Goal: Task Accomplishment & Management: Complete application form

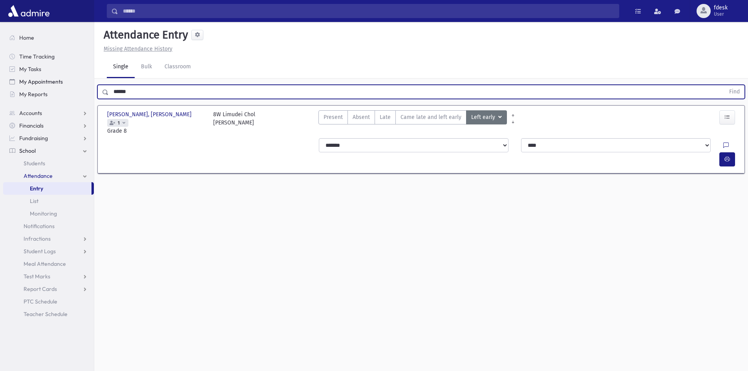
click at [93, 76] on div "Search Results All Accounts" at bounding box center [374, 194] width 748 height 389
click at [725, 85] on button "Find" at bounding box center [735, 91] width 20 height 13
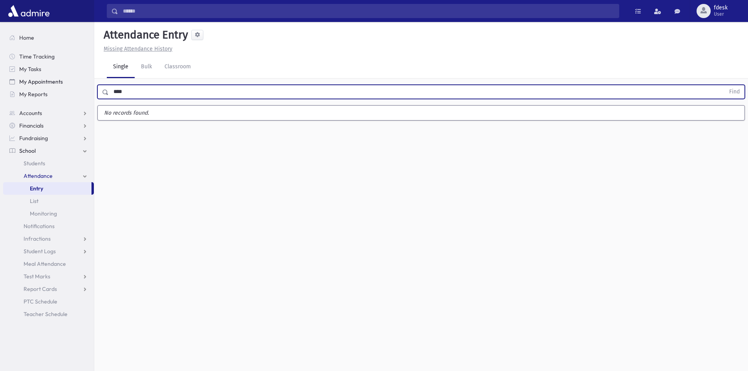
click at [725, 85] on button "Find" at bounding box center [735, 91] width 20 height 13
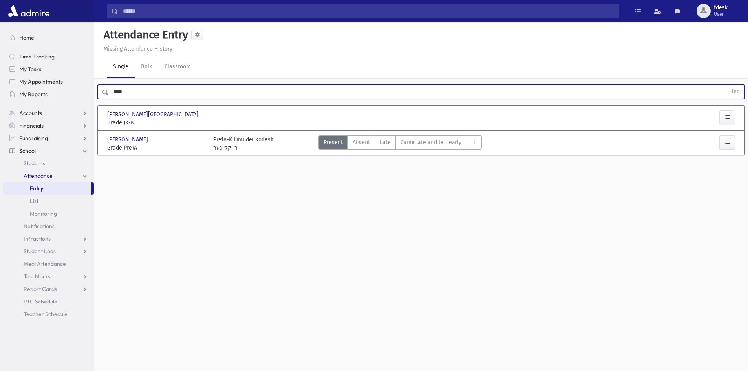
drag, startPoint x: 161, startPoint y: 95, endPoint x: 106, endPoint y: 92, distance: 54.6
click at [106, 92] on div "**** Find" at bounding box center [421, 92] width 648 height 14
click at [725, 85] on button "Find" at bounding box center [735, 91] width 20 height 13
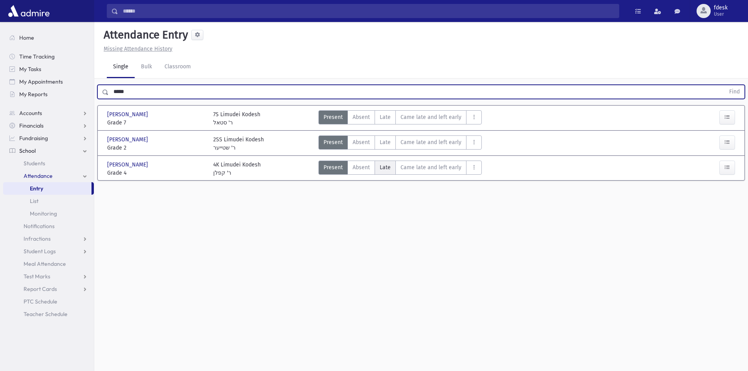
click at [384, 165] on span "Late" at bounding box center [385, 167] width 11 height 8
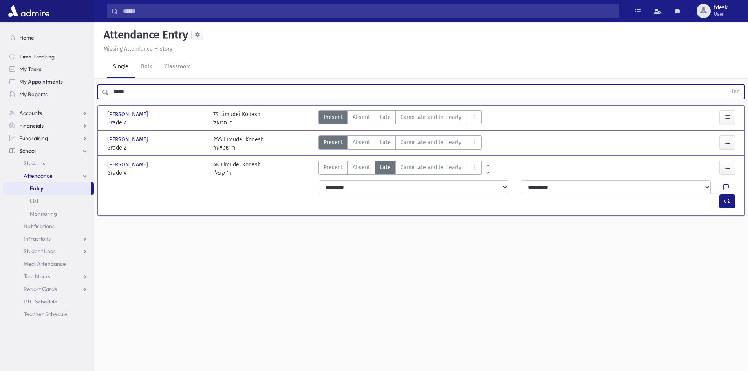
drag, startPoint x: 135, startPoint y: 92, endPoint x: 81, endPoint y: 106, distance: 56.4
click at [81, 106] on div "Search Results All Accounts" at bounding box center [374, 194] width 748 height 389
click at [725, 85] on button "Find" at bounding box center [735, 91] width 20 height 13
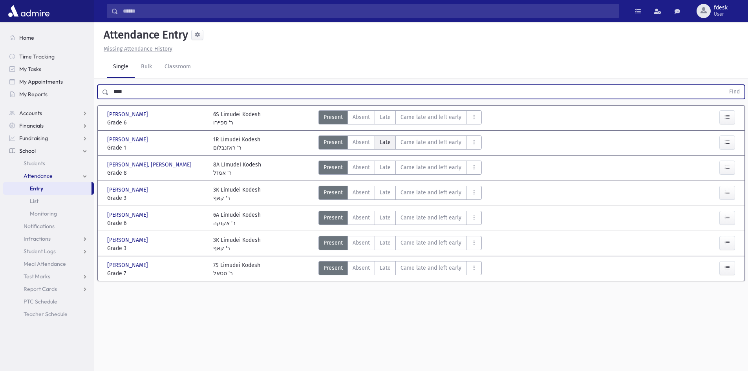
click at [385, 143] on span "Late" at bounding box center [385, 142] width 11 height 8
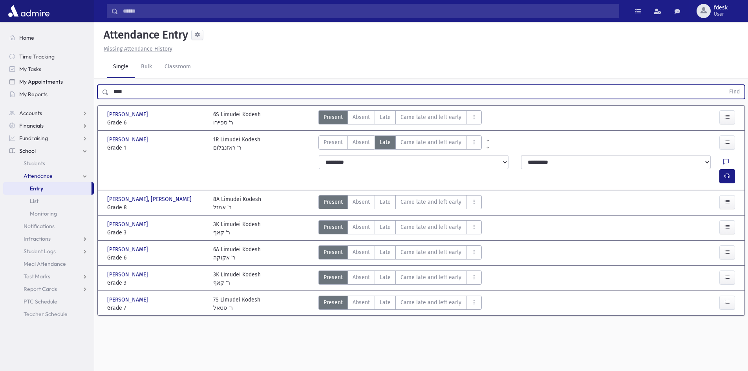
drag, startPoint x: 137, startPoint y: 89, endPoint x: 84, endPoint y: 87, distance: 53.4
click at [84, 87] on div "Search Results All Accounts" at bounding box center [374, 194] width 748 height 389
click at [725, 85] on button "Find" at bounding box center [735, 91] width 20 height 13
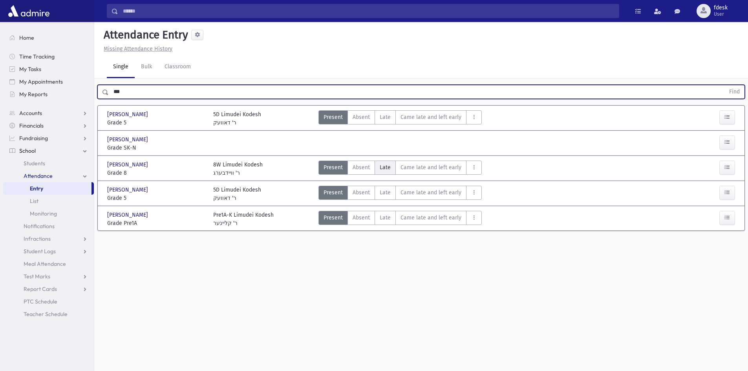
click at [381, 166] on span "Late" at bounding box center [385, 167] width 11 height 8
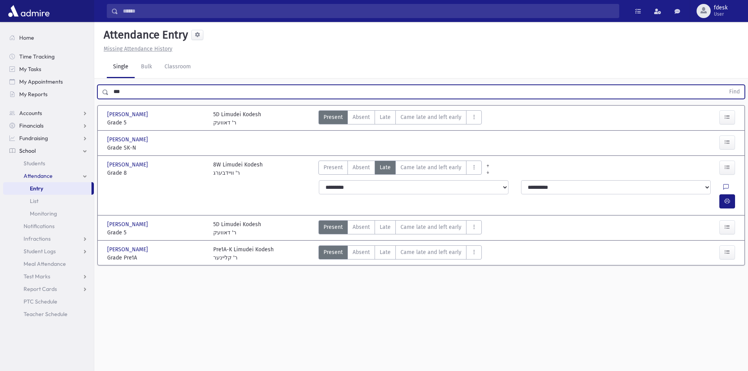
drag, startPoint x: 114, startPoint y: 89, endPoint x: 98, endPoint y: 86, distance: 16.7
click at [98, 86] on div "*** Find" at bounding box center [421, 92] width 648 height 14
click at [725, 85] on button "Find" at bounding box center [735, 91] width 20 height 13
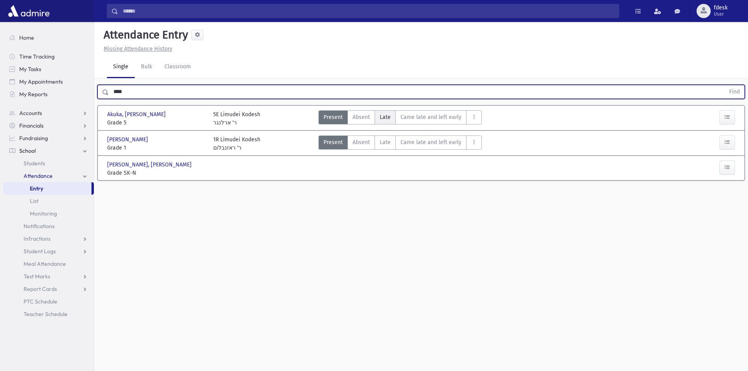
click at [390, 118] on span "Late" at bounding box center [385, 117] width 11 height 8
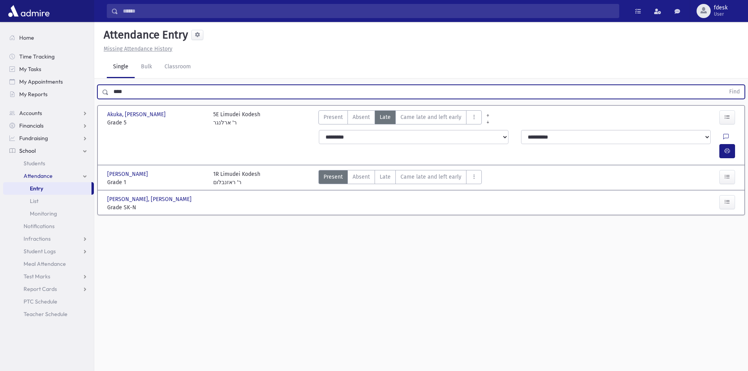
drag, startPoint x: 102, startPoint y: 96, endPoint x: 95, endPoint y: 96, distance: 7.5
click at [95, 96] on div "**** Find" at bounding box center [421, 91] width 654 height 24
click at [725, 85] on button "Find" at bounding box center [735, 91] width 20 height 13
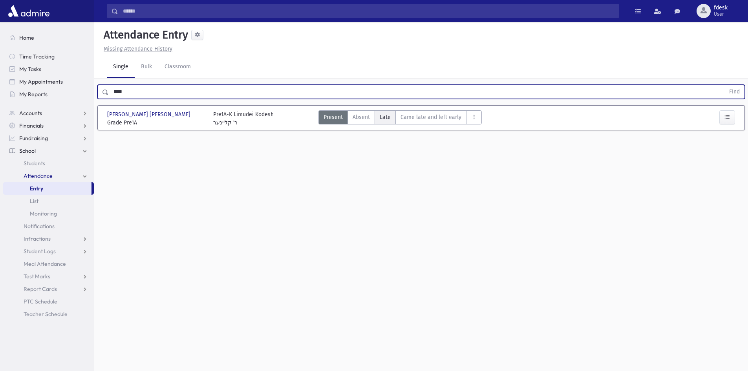
click at [387, 119] on span "Late" at bounding box center [385, 117] width 11 height 8
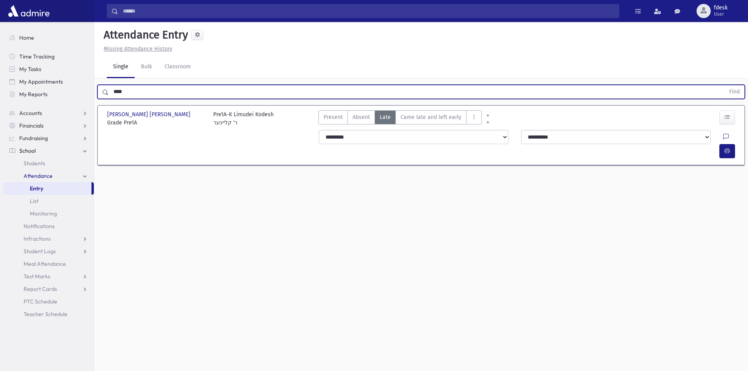
drag, startPoint x: 139, startPoint y: 97, endPoint x: 114, endPoint y: 93, distance: 25.0
click at [114, 93] on input "****" at bounding box center [417, 92] width 616 height 14
click at [725, 85] on button "Find" at bounding box center [735, 91] width 20 height 13
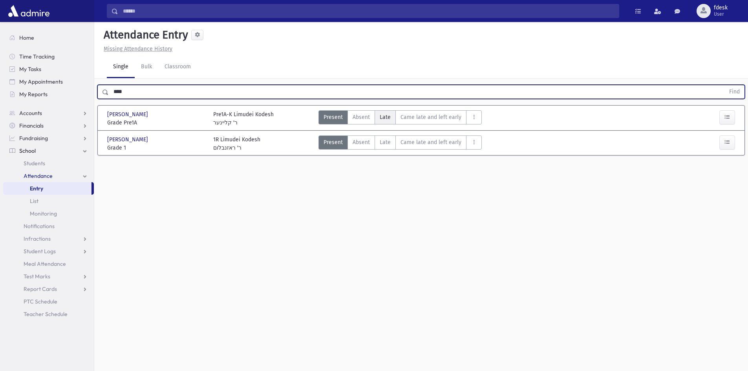
click at [379, 116] on label "Late L" at bounding box center [385, 117] width 21 height 14
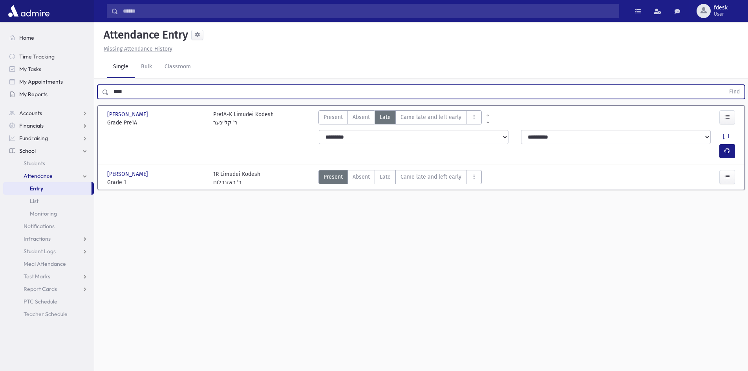
drag, startPoint x: 139, startPoint y: 95, endPoint x: 91, endPoint y: 92, distance: 47.2
click at [91, 92] on div "Search Results All Accounts" at bounding box center [374, 194] width 748 height 389
click at [725, 85] on button "Find" at bounding box center [735, 91] width 20 height 13
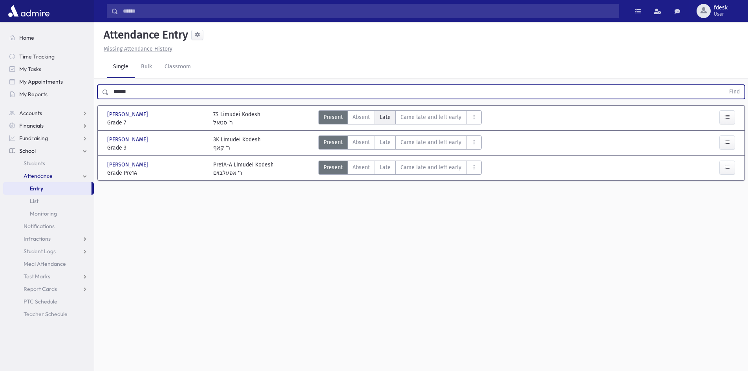
click at [388, 116] on span "Late" at bounding box center [385, 117] width 11 height 8
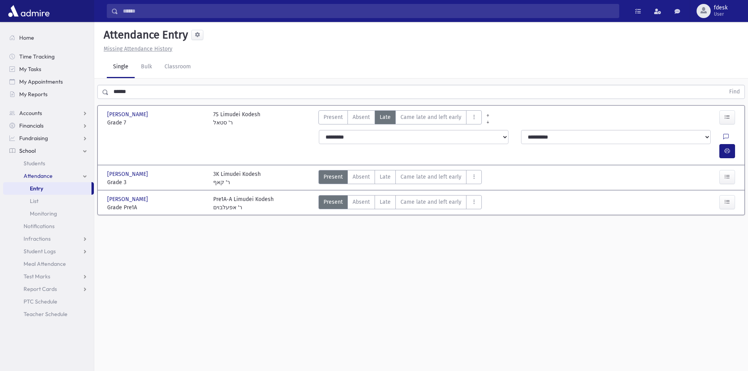
drag, startPoint x: 332, startPoint y: 118, endPoint x: 353, endPoint y: 142, distance: 32.3
click at [331, 118] on span "Present" at bounding box center [333, 117] width 19 height 8
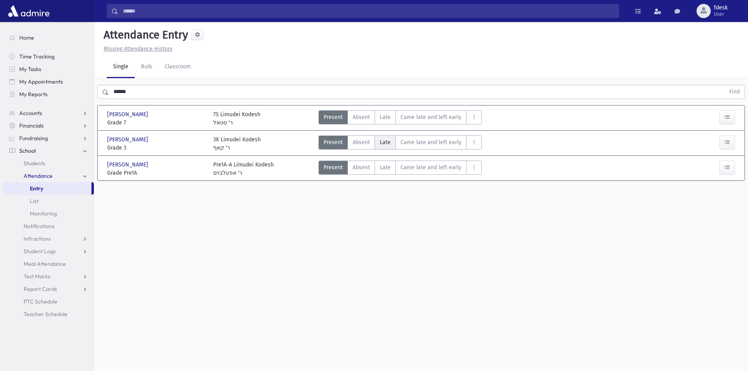
click at [381, 141] on span "Late" at bounding box center [385, 142] width 11 height 8
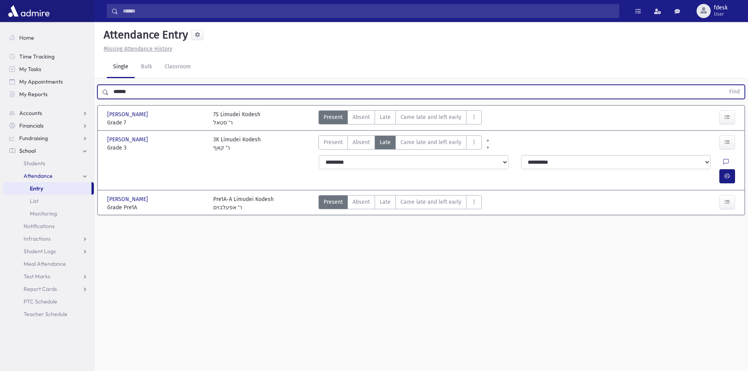
click at [100, 100] on div "****** Find" at bounding box center [421, 91] width 654 height 24
click at [725, 85] on button "Find" at bounding box center [735, 91] width 20 height 13
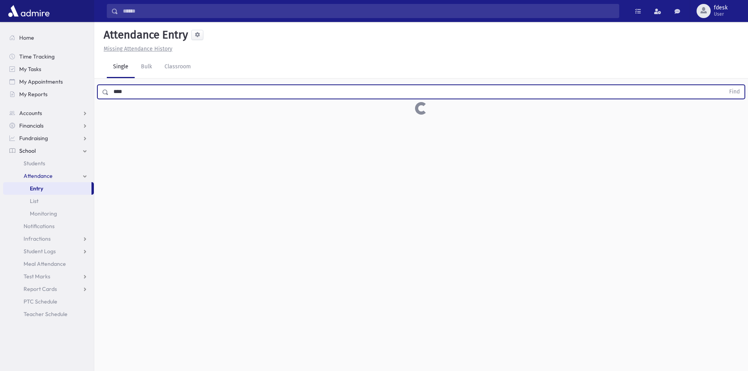
click at [725, 85] on button "Find" at bounding box center [735, 91] width 20 height 13
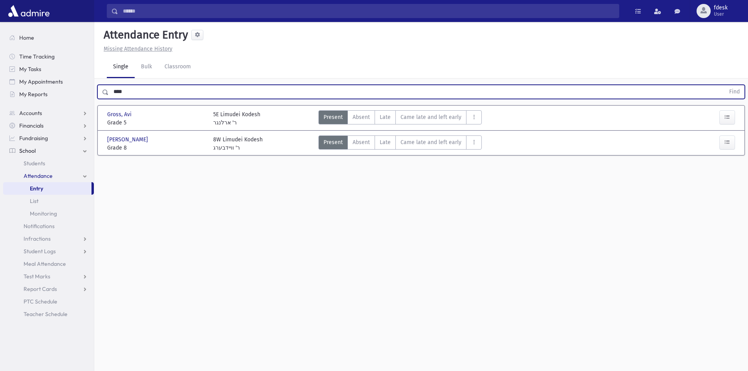
drag, startPoint x: 377, startPoint y: 112, endPoint x: 373, endPoint y: 126, distance: 15.4
click at [377, 112] on label "Late L" at bounding box center [385, 117] width 21 height 14
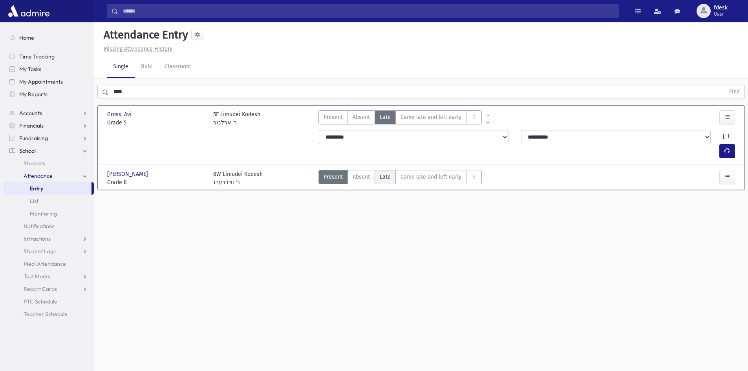
click at [380, 173] on span "Late" at bounding box center [385, 177] width 11 height 8
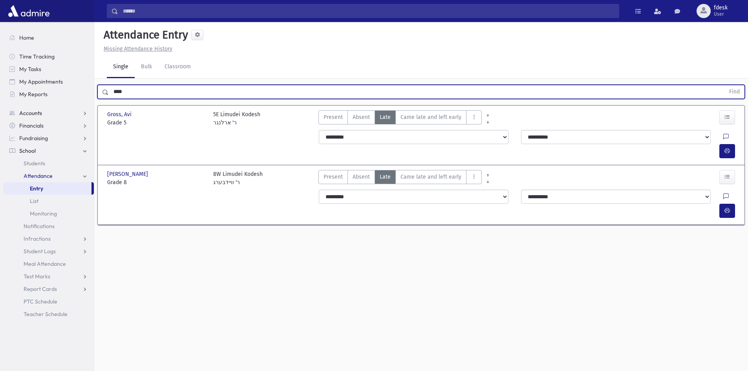
drag, startPoint x: 134, startPoint y: 95, endPoint x: 92, endPoint y: 111, distance: 44.5
click at [92, 111] on div "Search Results All Accounts" at bounding box center [374, 194] width 748 height 389
click at [725, 85] on button "Find" at bounding box center [735, 91] width 20 height 13
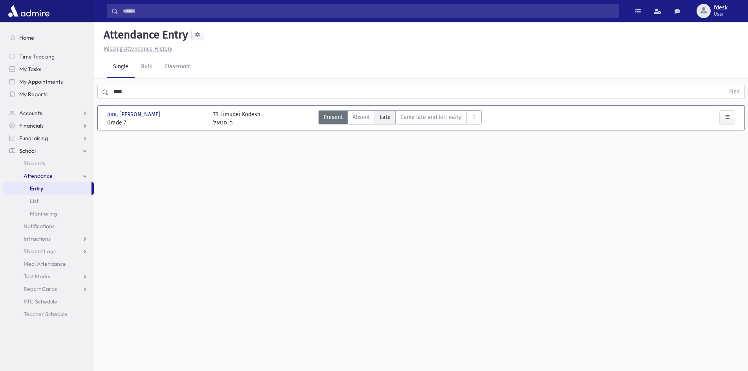
click at [388, 119] on span "Late" at bounding box center [385, 117] width 11 height 8
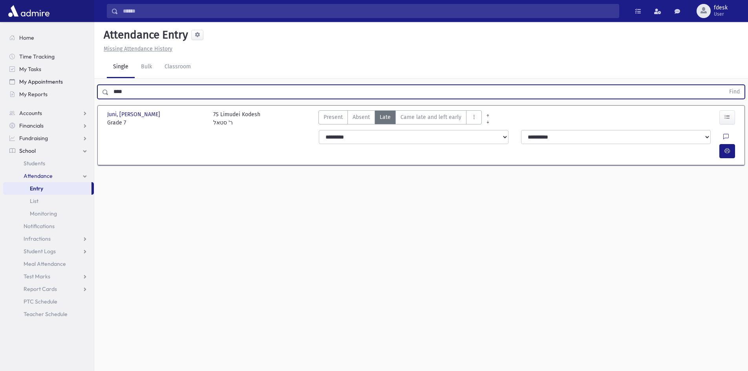
drag, startPoint x: 132, startPoint y: 93, endPoint x: 89, endPoint y: 86, distance: 43.8
click at [89, 86] on div "Search Results All Accounts" at bounding box center [374, 194] width 748 height 389
click at [725, 85] on button "Find" at bounding box center [735, 91] width 20 height 13
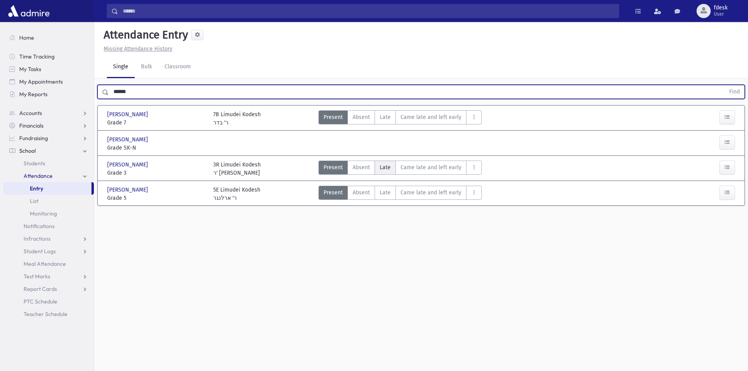
click at [386, 168] on span "Late" at bounding box center [385, 167] width 11 height 8
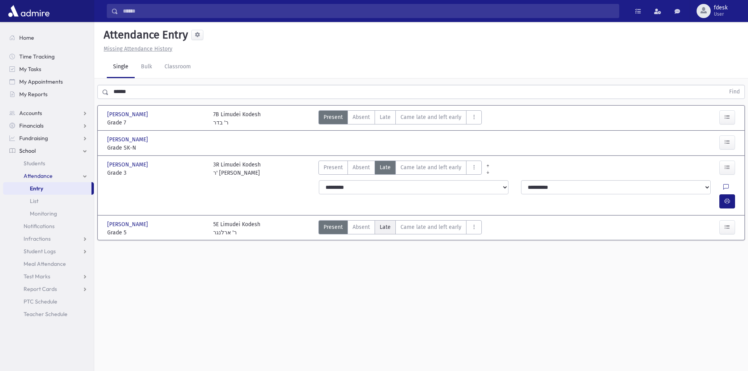
click at [387, 223] on span "Late" at bounding box center [385, 227] width 11 height 8
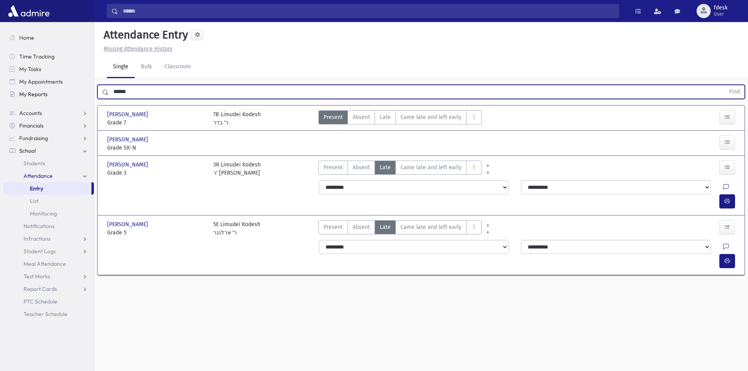
drag, startPoint x: 112, startPoint y: 95, endPoint x: 86, endPoint y: 99, distance: 26.2
click at [86, 99] on div "Search Results All Accounts" at bounding box center [374, 194] width 748 height 389
click at [725, 85] on button "Find" at bounding box center [735, 91] width 20 height 13
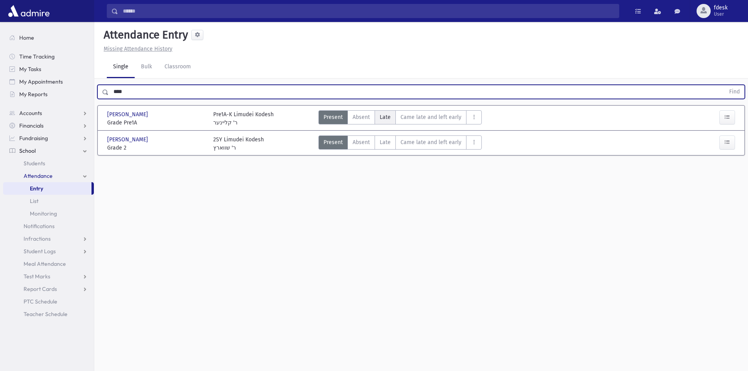
drag, startPoint x: 371, startPoint y: 115, endPoint x: 377, endPoint y: 116, distance: 5.9
click at [371, 115] on label "Absent A" at bounding box center [361, 117] width 27 height 14
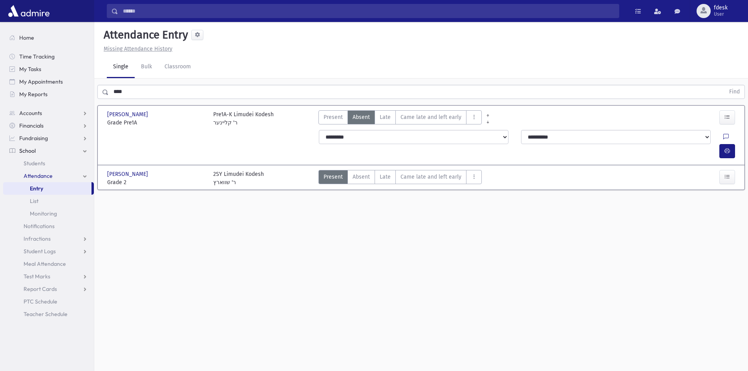
click at [380, 118] on span "Late" at bounding box center [385, 117] width 11 height 8
click at [384, 173] on span "Late" at bounding box center [385, 177] width 11 height 8
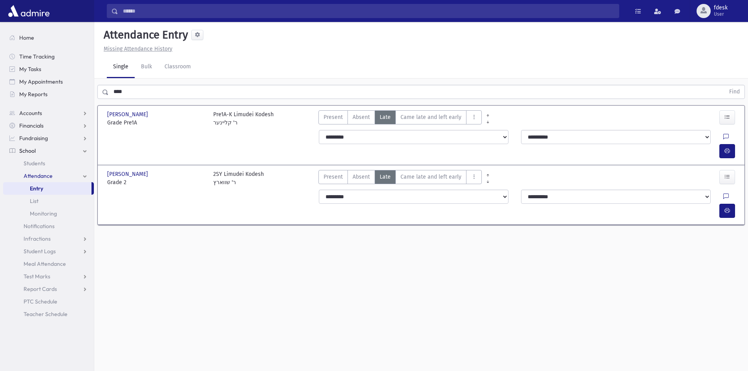
click at [173, 293] on div "Attendance Entry Missing Attendance History Single Bulk Classroom **** Find [PE…" at bounding box center [421, 196] width 654 height 349
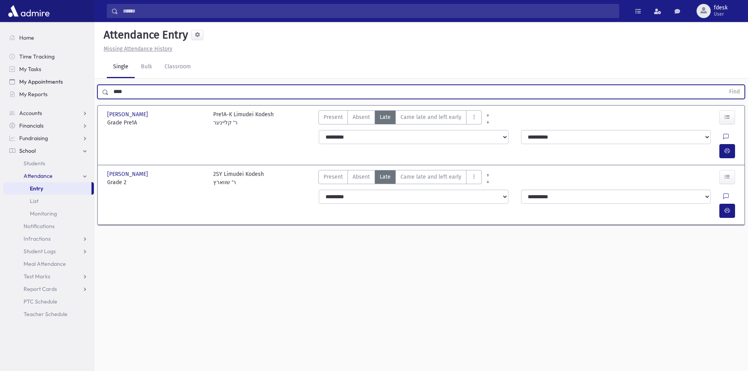
drag, startPoint x: 130, startPoint y: 87, endPoint x: 70, endPoint y: 85, distance: 59.3
click at [70, 85] on div "Search Results All Accounts" at bounding box center [374, 194] width 748 height 389
click at [725, 85] on button "Find" at bounding box center [735, 91] width 20 height 13
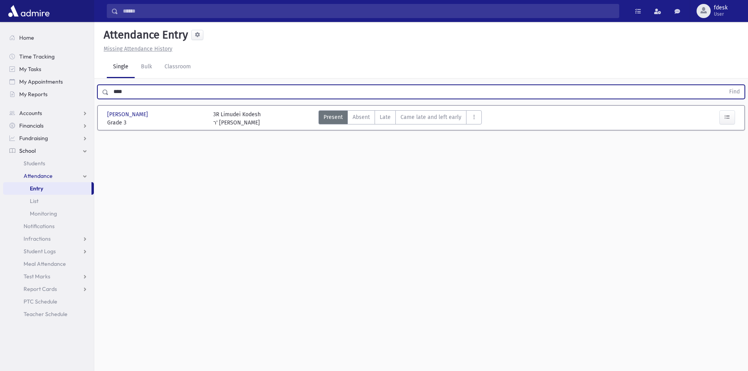
drag, startPoint x: 385, startPoint y: 116, endPoint x: 221, endPoint y: 98, distance: 165.1
click at [375, 113] on label "Late L" at bounding box center [385, 117] width 21 height 14
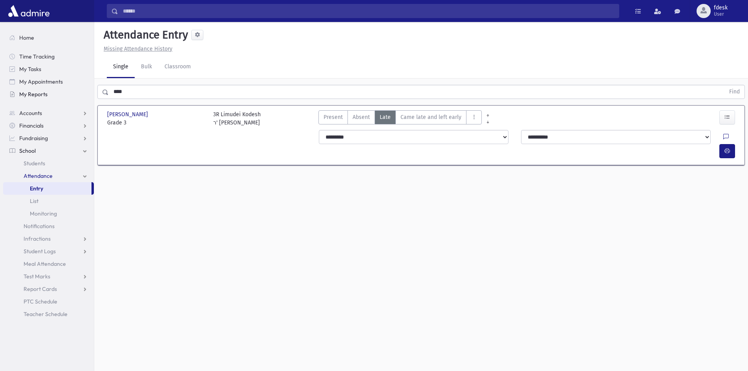
drag, startPoint x: 149, startPoint y: 93, endPoint x: 87, endPoint y: 95, distance: 61.7
click at [87, 95] on div "Search Results All Accounts" at bounding box center [374, 194] width 748 height 389
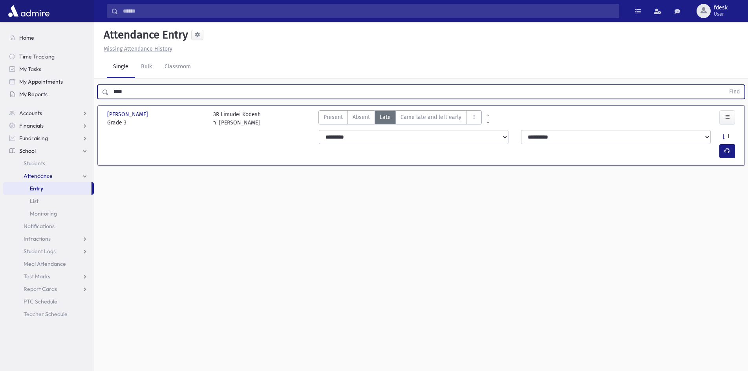
click at [725, 85] on button "Find" at bounding box center [735, 91] width 20 height 13
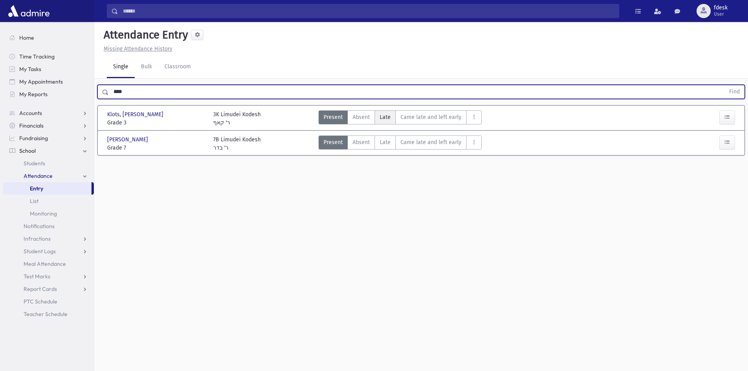
drag, startPoint x: 389, startPoint y: 121, endPoint x: 384, endPoint y: 122, distance: 4.7
click at [387, 121] on label "Late L" at bounding box center [385, 117] width 21 height 14
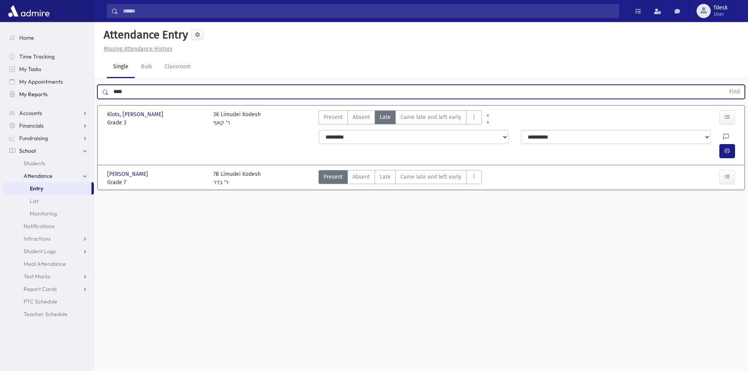
drag, startPoint x: 160, startPoint y: 91, endPoint x: 36, endPoint y: 94, distance: 124.1
click at [36, 94] on div "Search Results All Accounts" at bounding box center [374, 194] width 748 height 389
click at [725, 85] on button "Find" at bounding box center [735, 91] width 20 height 13
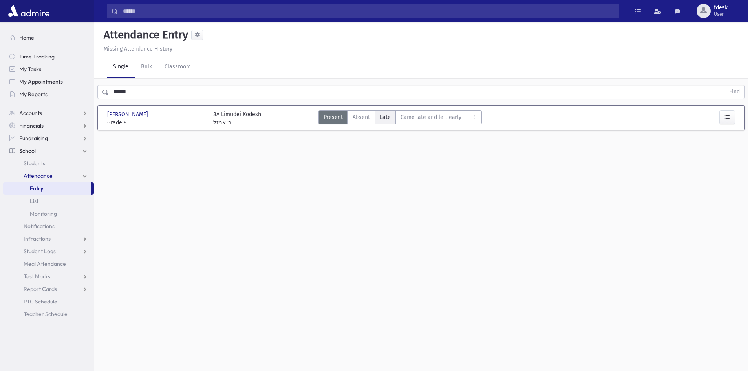
click at [382, 117] on span "Late" at bounding box center [385, 117] width 11 height 8
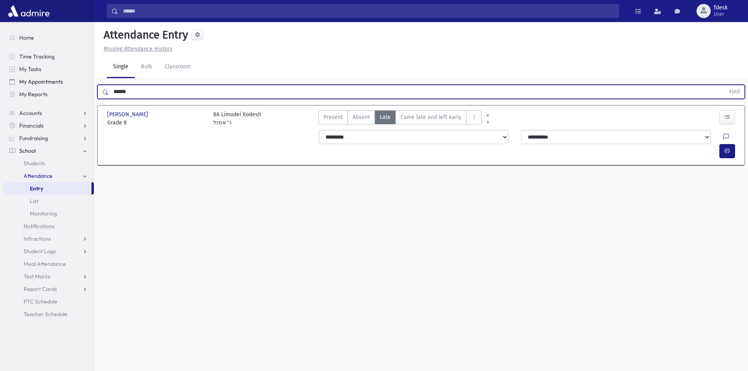
drag, startPoint x: 137, startPoint y: 88, endPoint x: 69, endPoint y: 86, distance: 67.6
click at [69, 86] on div "Search Results All Accounts" at bounding box center [374, 194] width 748 height 389
click at [725, 85] on button "Find" at bounding box center [735, 91] width 20 height 13
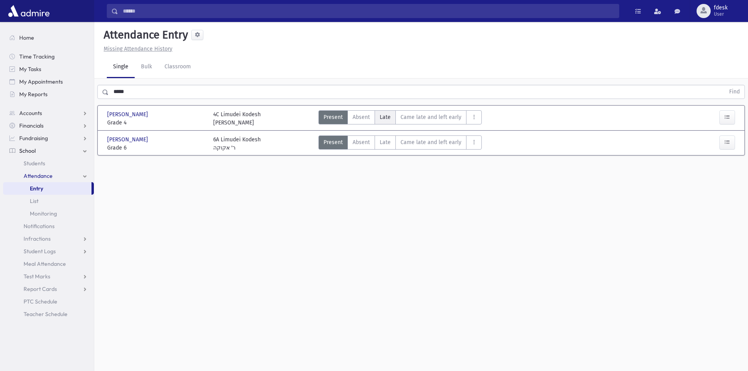
click at [381, 113] on label "Late L" at bounding box center [385, 117] width 21 height 14
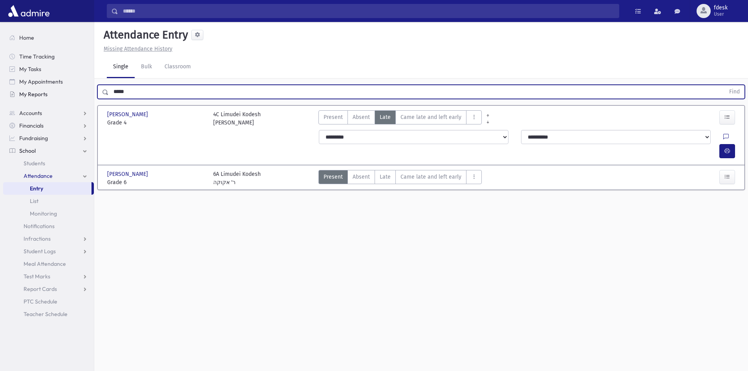
drag, startPoint x: 116, startPoint y: 92, endPoint x: 88, endPoint y: 95, distance: 28.0
click at [88, 94] on div "Search Results All Accounts" at bounding box center [374, 194] width 748 height 389
click at [725, 85] on button "Find" at bounding box center [735, 91] width 20 height 13
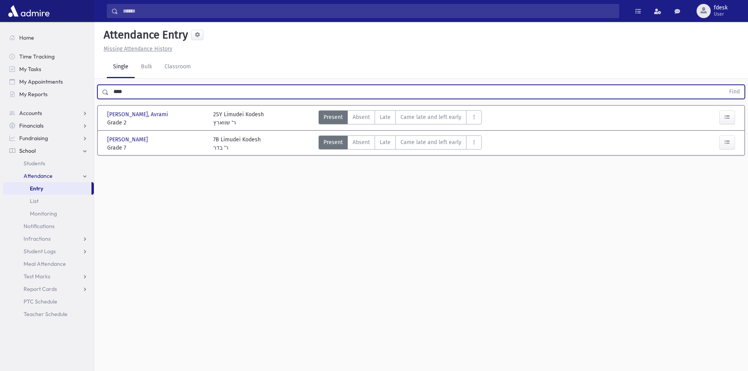
drag, startPoint x: 380, startPoint y: 141, endPoint x: 381, endPoint y: 128, distance: 12.2
click at [380, 139] on span "Late" at bounding box center [385, 142] width 11 height 8
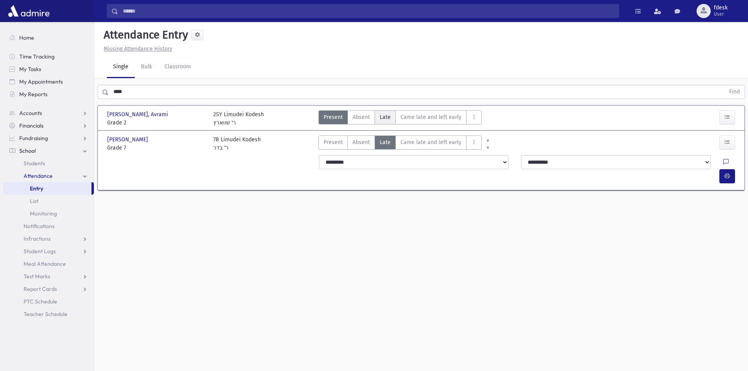
click at [382, 117] on span "Late" at bounding box center [385, 117] width 11 height 8
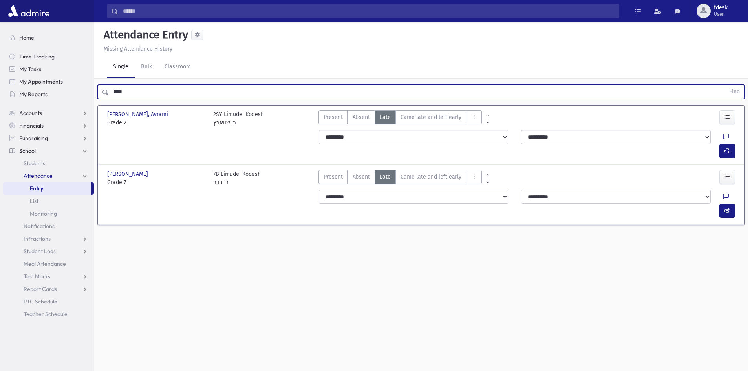
drag, startPoint x: 130, startPoint y: 91, endPoint x: 97, endPoint y: 91, distance: 32.2
click at [97, 90] on div "**** Find" at bounding box center [421, 92] width 648 height 14
click at [725, 85] on button "Find" at bounding box center [735, 91] width 20 height 13
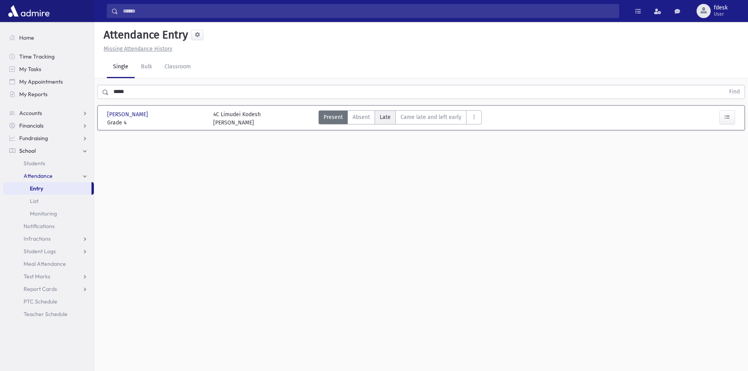
drag, startPoint x: 385, startPoint y: 115, endPoint x: 389, endPoint y: 120, distance: 6.1
click at [389, 120] on span "Late" at bounding box center [385, 117] width 11 height 8
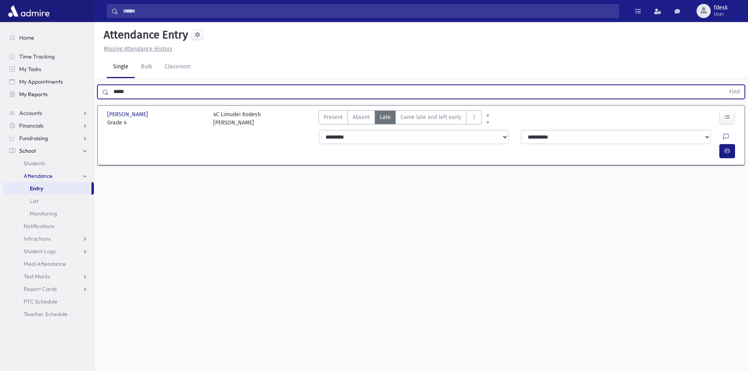
drag, startPoint x: 138, startPoint y: 91, endPoint x: 93, endPoint y: 97, distance: 45.5
click at [93, 97] on div "Search Results All Accounts" at bounding box center [374, 194] width 748 height 389
click at [725, 85] on button "Find" at bounding box center [735, 91] width 20 height 13
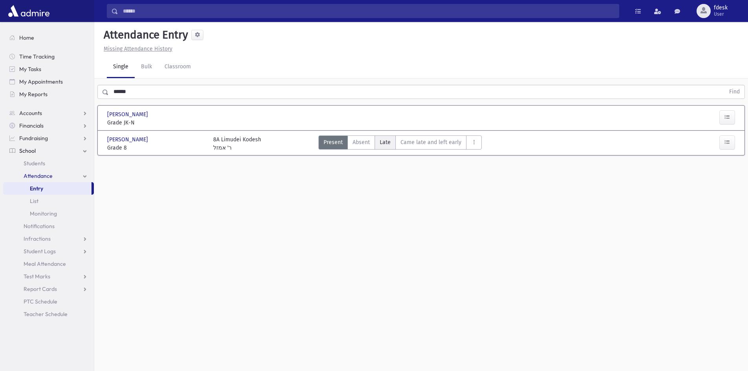
click at [383, 140] on span "Late" at bounding box center [385, 142] width 11 height 8
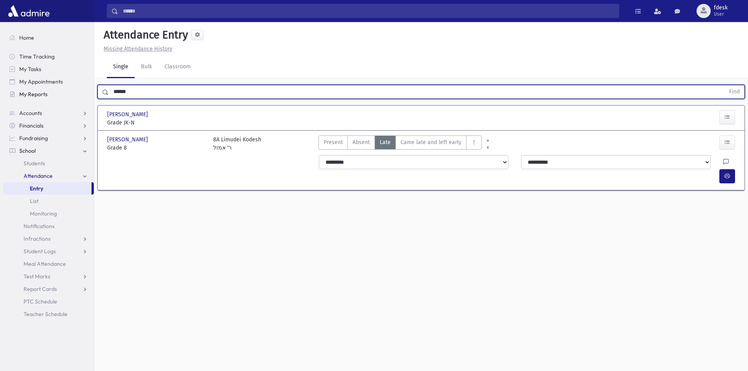
drag, startPoint x: 126, startPoint y: 90, endPoint x: 25, endPoint y: 99, distance: 101.3
click at [30, 99] on div "Search Results All Accounts" at bounding box center [374, 194] width 748 height 389
click at [725, 85] on button "Find" at bounding box center [735, 91] width 20 height 13
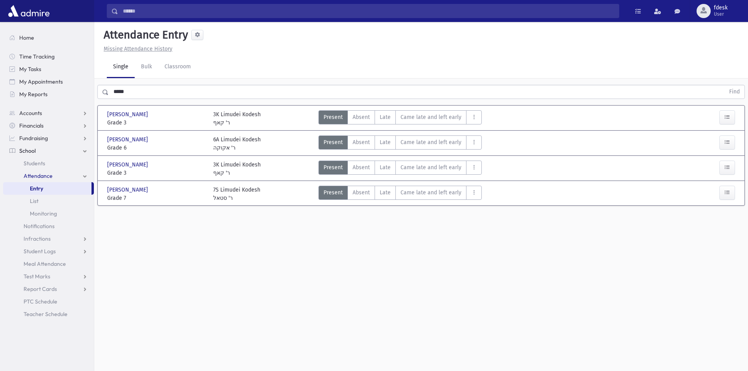
drag, startPoint x: 386, startPoint y: 167, endPoint x: 234, endPoint y: 137, distance: 155.2
click at [386, 167] on span "Late" at bounding box center [385, 167] width 11 height 8
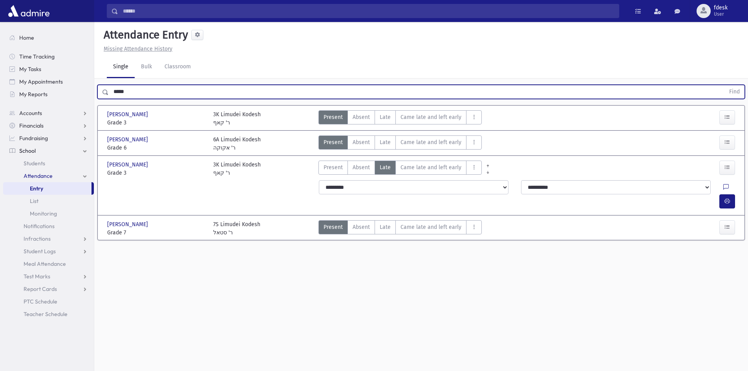
drag, startPoint x: 128, startPoint y: 87, endPoint x: 79, endPoint y: 103, distance: 51.7
click at [80, 103] on div "Search Results All Accounts" at bounding box center [374, 194] width 748 height 389
click at [725, 85] on button "Find" at bounding box center [735, 91] width 20 height 13
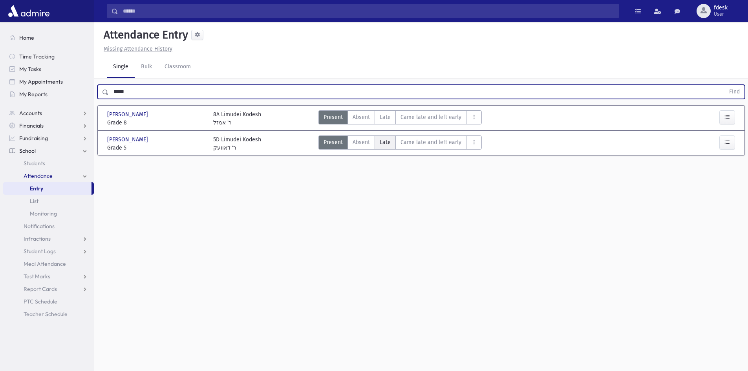
click at [381, 143] on span "Late" at bounding box center [385, 142] width 11 height 8
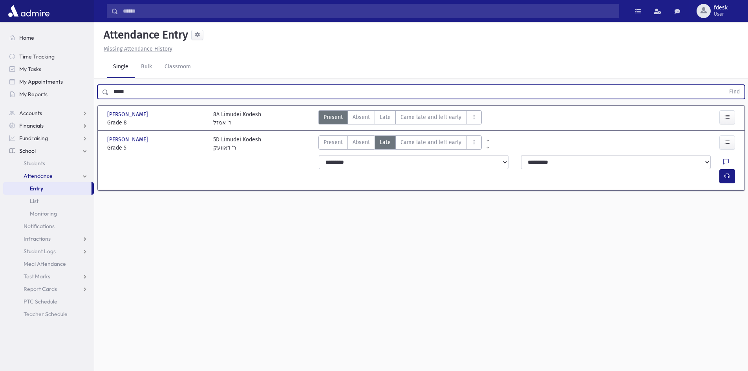
drag, startPoint x: 141, startPoint y: 90, endPoint x: 107, endPoint y: 94, distance: 34.4
click at [107, 94] on div "***** Find" at bounding box center [421, 92] width 648 height 14
type input "*****"
click at [725, 85] on button "Find" at bounding box center [735, 91] width 20 height 13
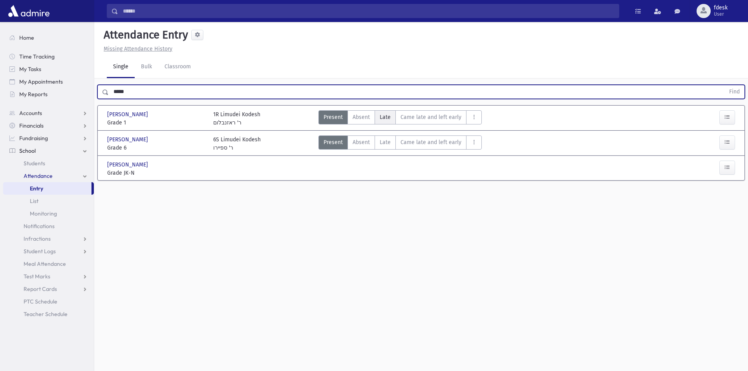
click at [380, 118] on span "Late" at bounding box center [385, 117] width 11 height 8
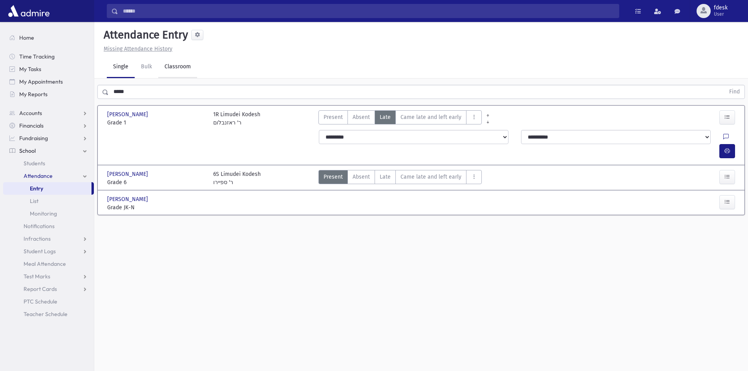
click at [176, 74] on link "Classroom" at bounding box center [177, 67] width 39 height 22
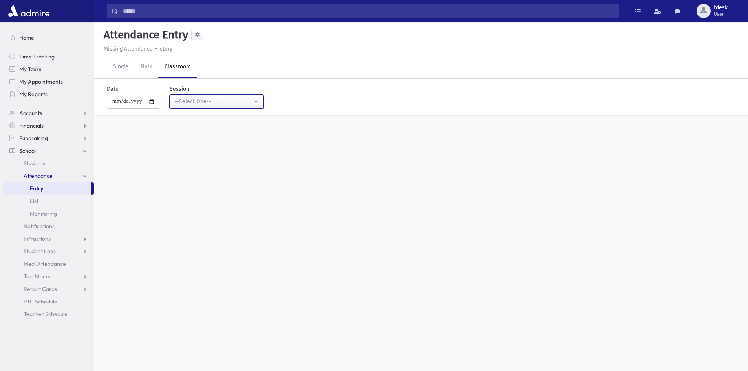
click at [181, 102] on div "--Select One--" at bounding box center [214, 101] width 78 height 8
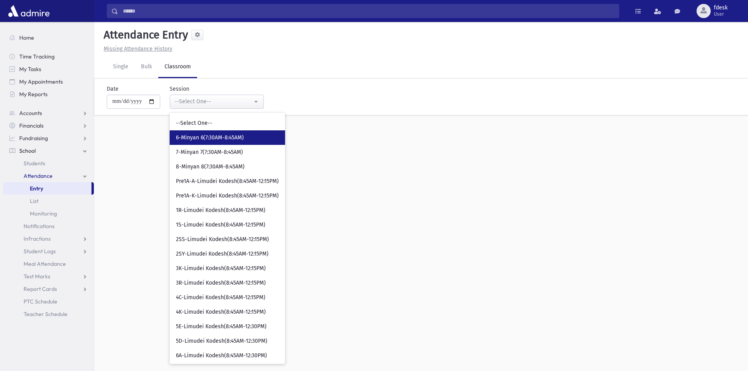
click at [190, 144] on link "6-Minyan 6(7:30AM-8:45AM)" at bounding box center [227, 137] width 115 height 15
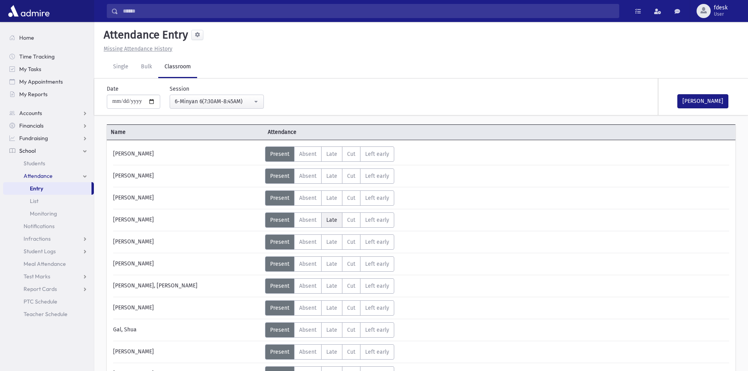
click at [326, 219] on label "Late L" at bounding box center [331, 219] width 21 height 15
click at [332, 241] on span "Late" at bounding box center [331, 242] width 11 height 7
click at [336, 264] on span "Late" at bounding box center [331, 264] width 11 height 7
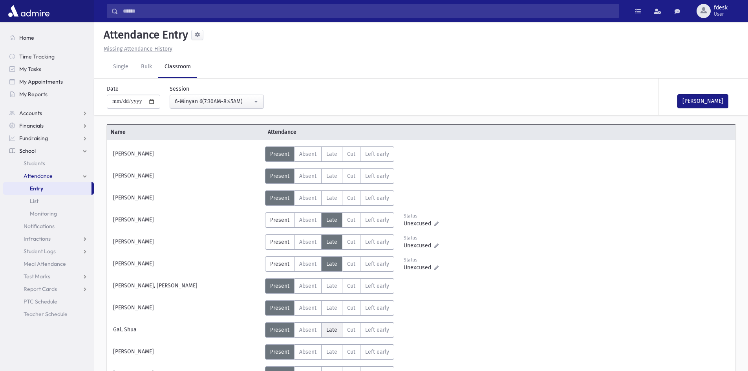
click at [333, 331] on span "Late" at bounding box center [331, 330] width 11 height 7
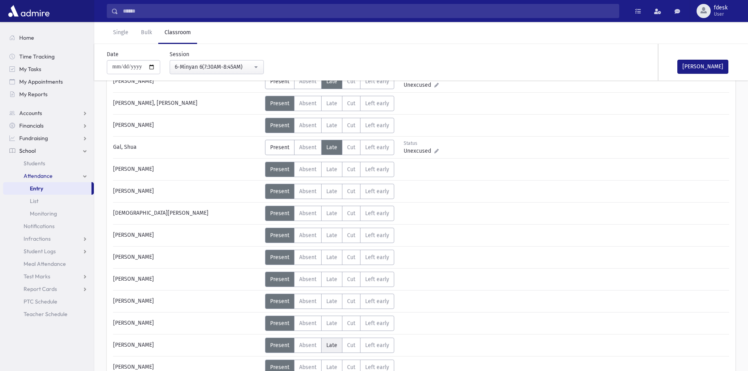
scroll to position [196, 0]
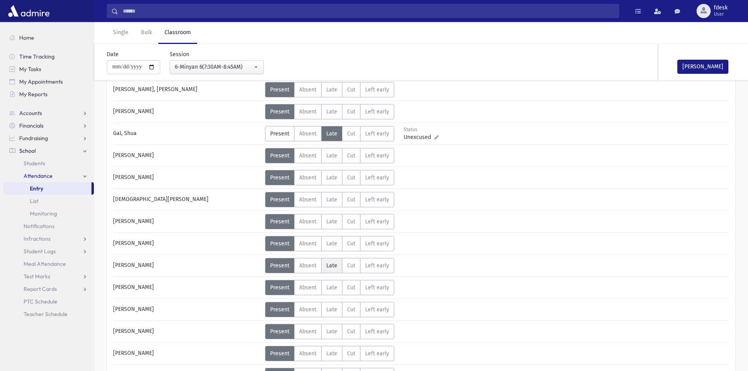
click at [335, 263] on span "Late" at bounding box center [331, 265] width 11 height 7
click at [329, 285] on span "Late" at bounding box center [331, 287] width 11 height 7
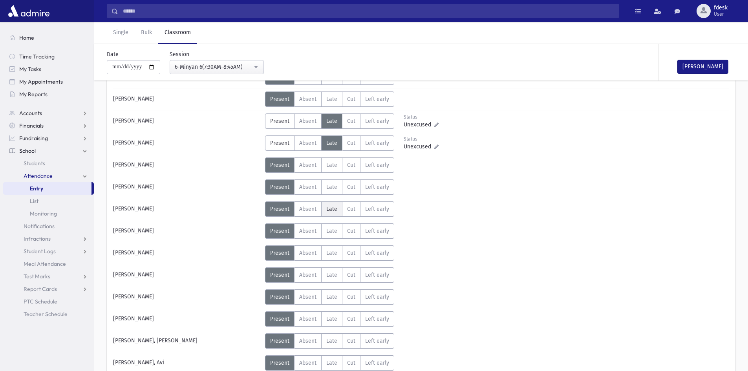
scroll to position [353, 0]
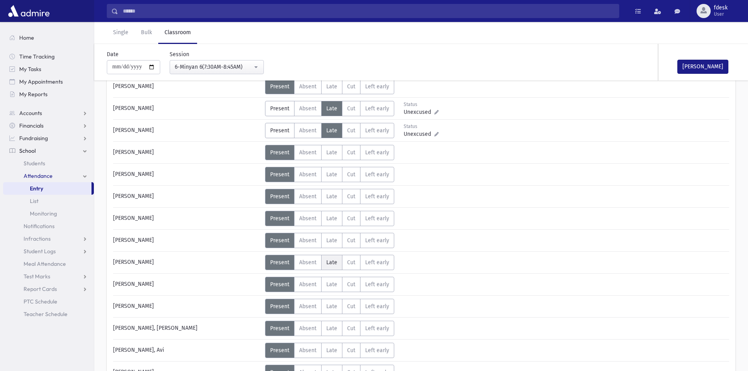
click at [331, 255] on label "Late L" at bounding box center [331, 262] width 21 height 15
click at [337, 307] on label "Late L" at bounding box center [331, 306] width 21 height 15
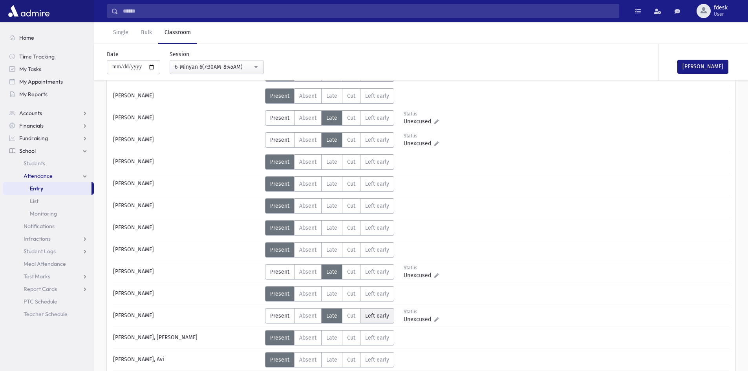
scroll to position [236, 0]
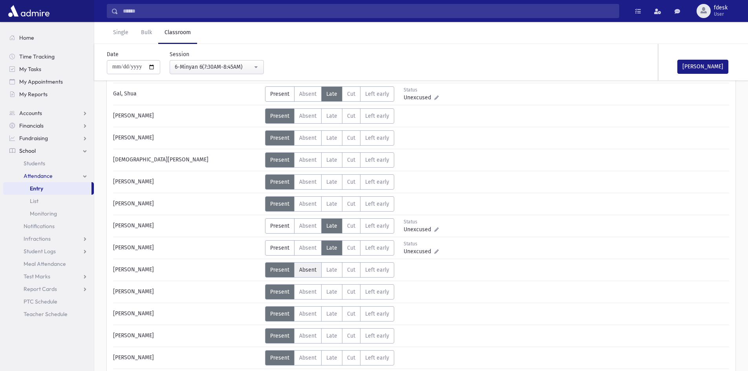
click at [308, 268] on span "Absent" at bounding box center [307, 270] width 17 height 7
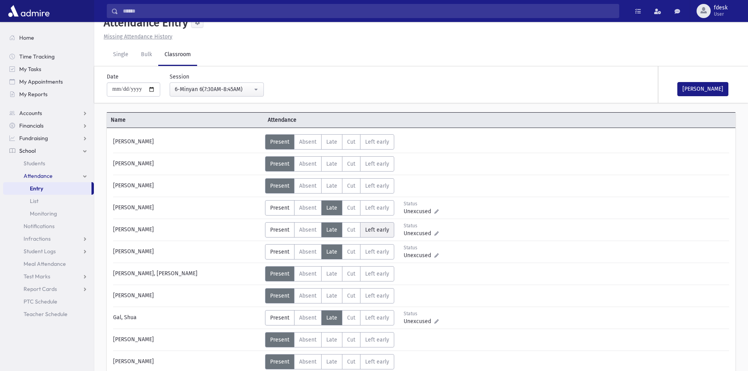
scroll to position [0, 0]
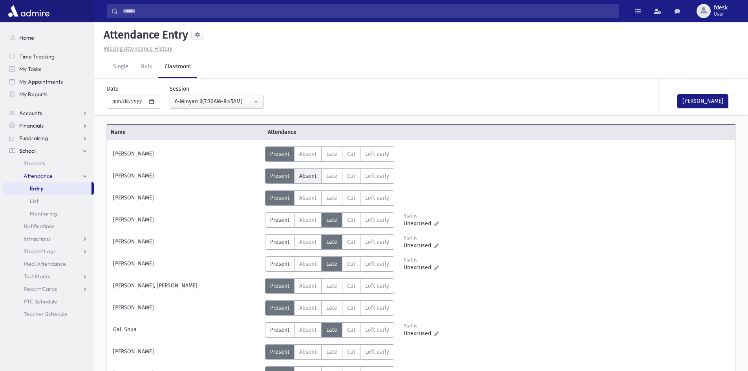
click at [315, 173] on span "Absent" at bounding box center [307, 176] width 17 height 7
click at [334, 285] on span "Late" at bounding box center [331, 286] width 11 height 7
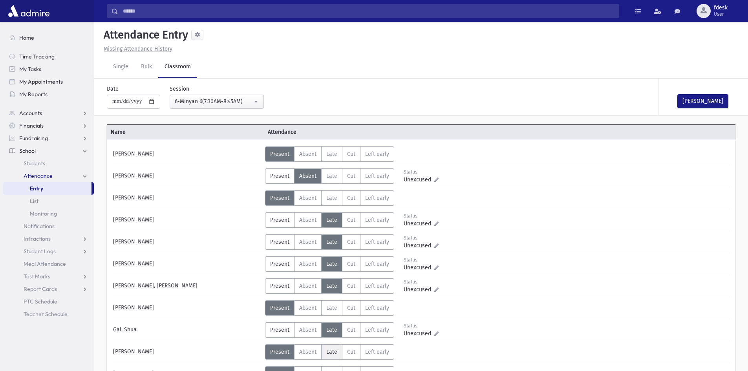
click at [336, 354] on span "Late" at bounding box center [331, 352] width 11 height 7
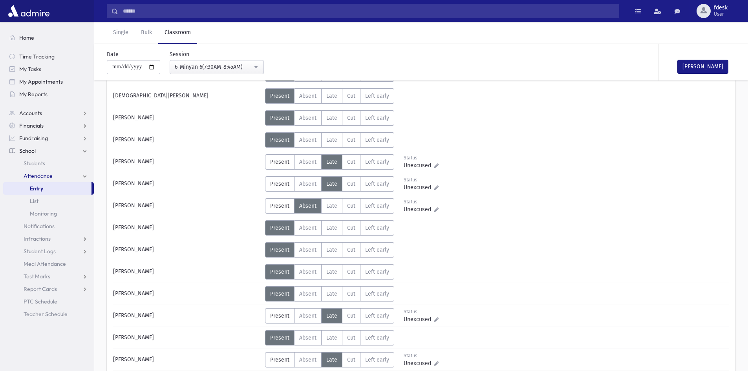
scroll to position [314, 0]
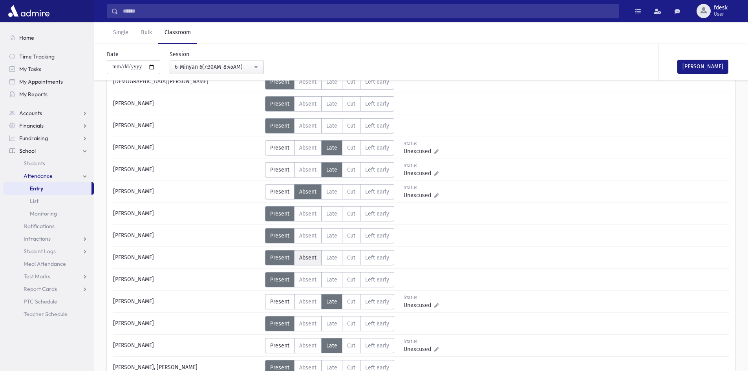
click at [306, 258] on span "Absent" at bounding box center [307, 257] width 17 height 7
click at [335, 278] on span "Late" at bounding box center [331, 279] width 11 height 7
click at [332, 326] on span "Late" at bounding box center [331, 323] width 11 height 7
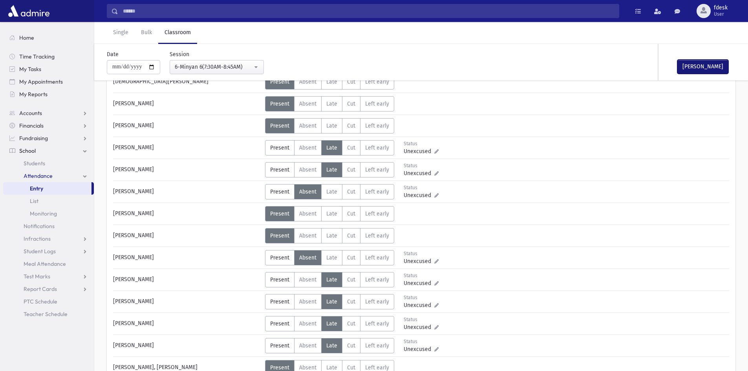
click at [706, 67] on button "[PERSON_NAME]" at bounding box center [702, 67] width 51 height 14
click at [218, 64] on div "6-Minyan 6(7:30AM-8:45AM)" at bounding box center [214, 67] width 78 height 8
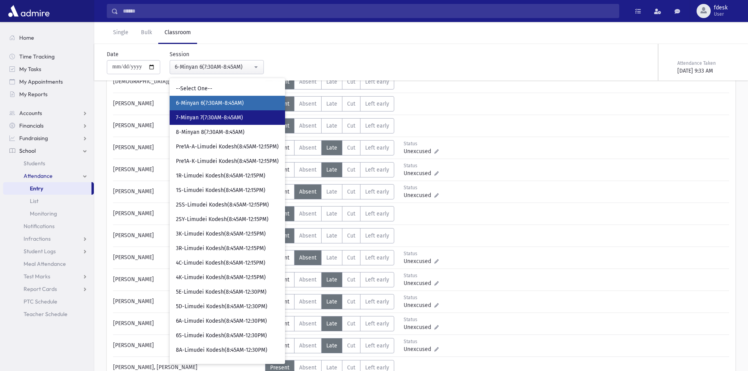
click at [227, 117] on span "7-Minyan 7(7:30AM-8:45AM)" at bounding box center [209, 118] width 67 height 8
select select "****"
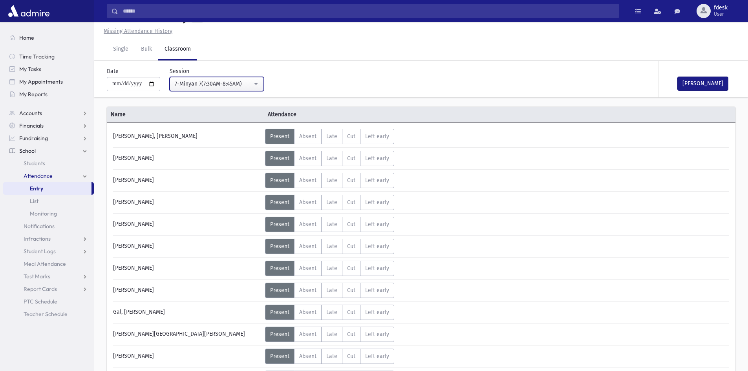
scroll to position [314, 0]
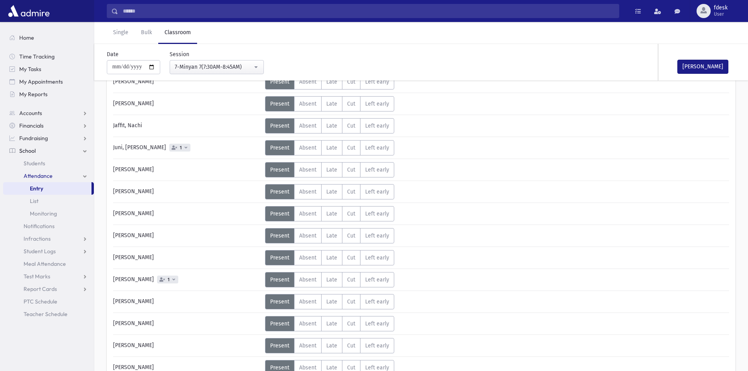
click at [151, 13] on input "Search" at bounding box center [368, 11] width 501 height 14
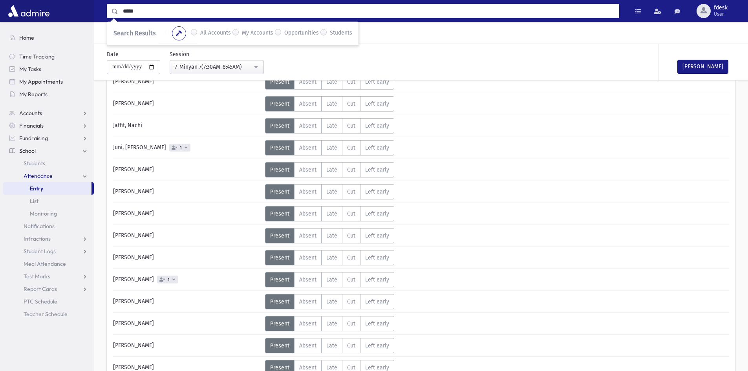
type input "*****"
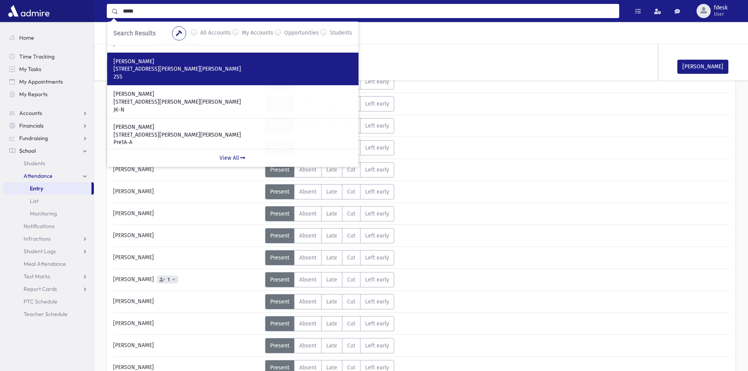
scroll to position [39, 0]
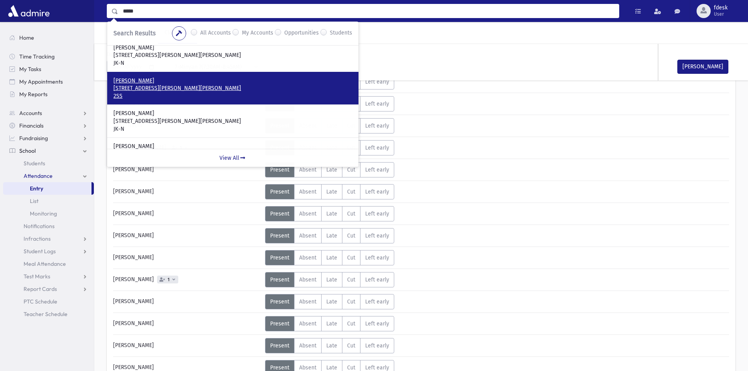
click at [180, 87] on p "[STREET_ADDRESS][PERSON_NAME][PERSON_NAME]" at bounding box center [232, 88] width 239 height 8
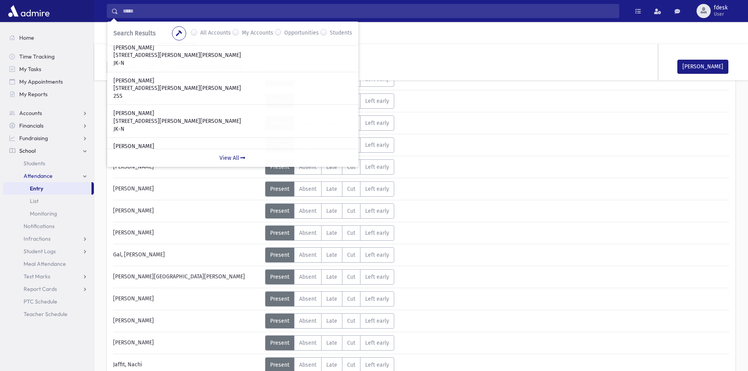
scroll to position [0, 0]
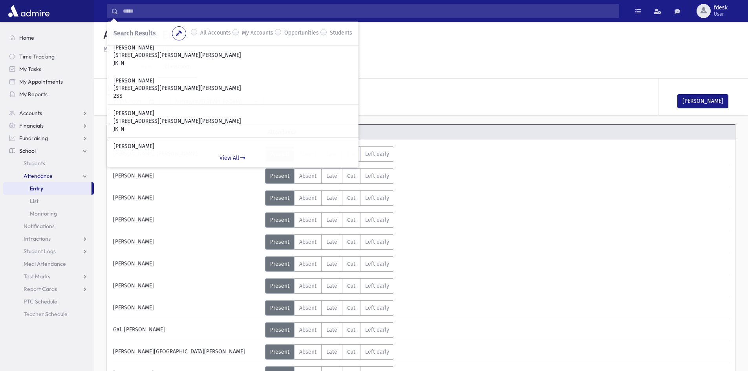
click at [419, 159] on div "Present P Absent A Late L Cut C Left early LE" at bounding box center [352, 153] width 174 height 15
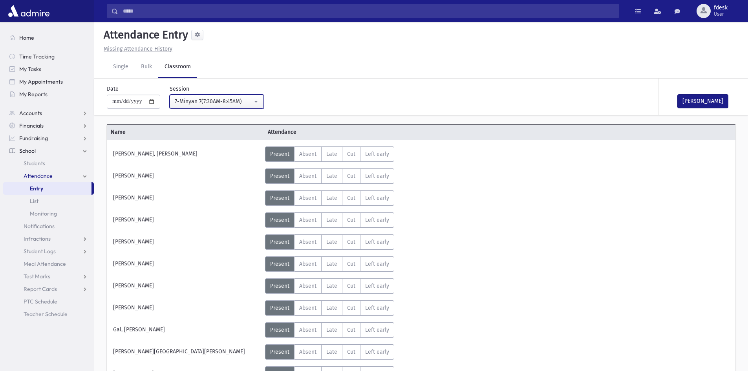
click at [190, 97] on div "7-Minyan 7(7:30AM-8:45AM)" at bounding box center [214, 101] width 78 height 8
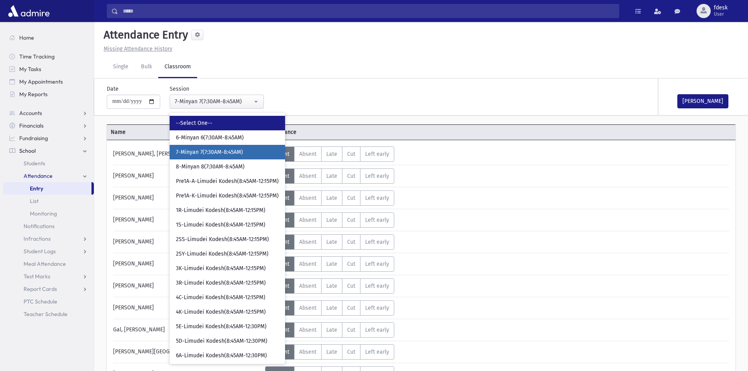
click at [212, 126] on span "--Select One--" at bounding box center [194, 123] width 37 height 8
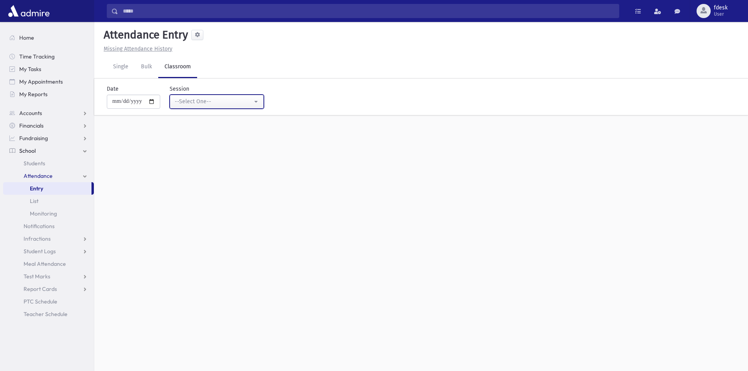
click at [207, 98] on div "--Select One--" at bounding box center [214, 101] width 78 height 8
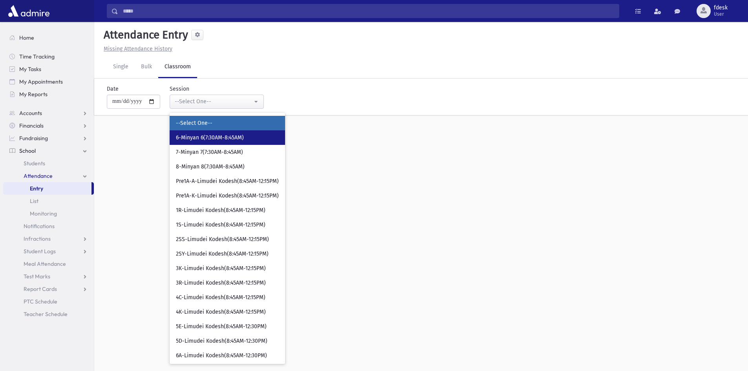
click at [215, 142] on link "6-Minyan 6(7:30AM-8:45AM)" at bounding box center [227, 137] width 115 height 15
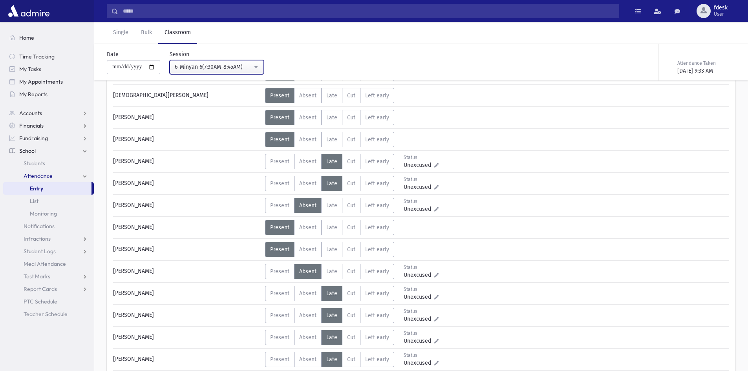
scroll to position [314, 0]
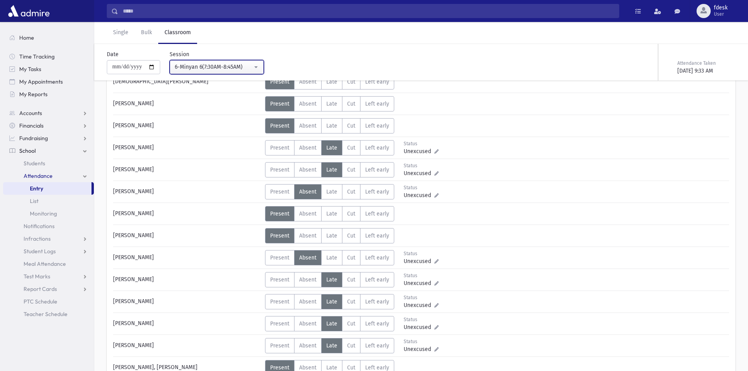
click at [237, 65] on div "6-Minyan 6(7:30AM-8:45AM)" at bounding box center [214, 67] width 78 height 8
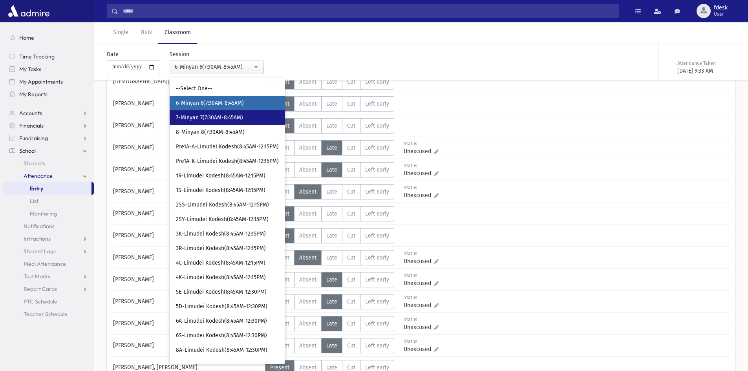
click at [241, 120] on span "7-Minyan 7(7:30AM-8:45AM)" at bounding box center [209, 118] width 67 height 8
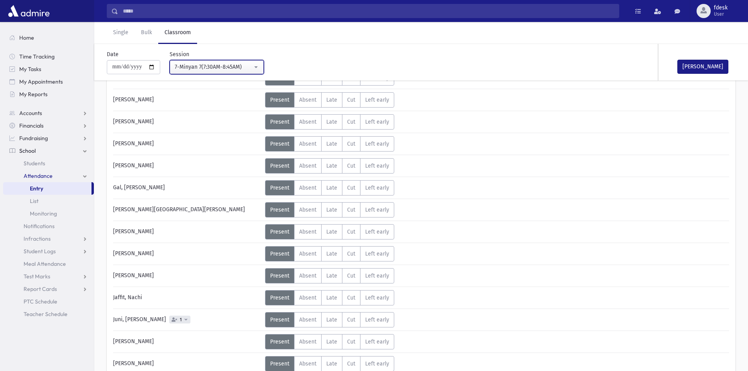
scroll to position [39, 0]
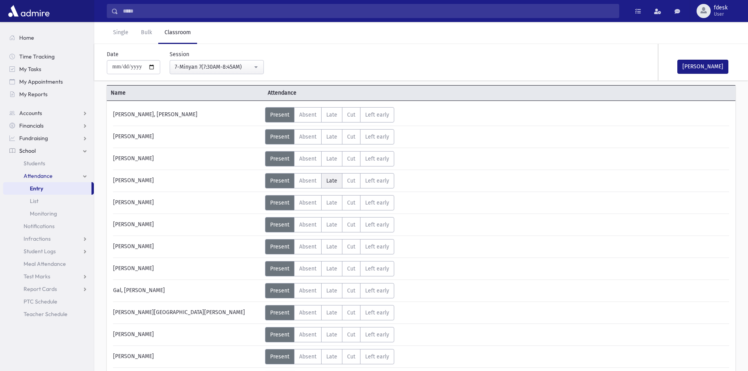
click at [327, 179] on span "Late" at bounding box center [331, 180] width 11 height 7
click at [333, 244] on label "Late L" at bounding box center [331, 246] width 21 height 15
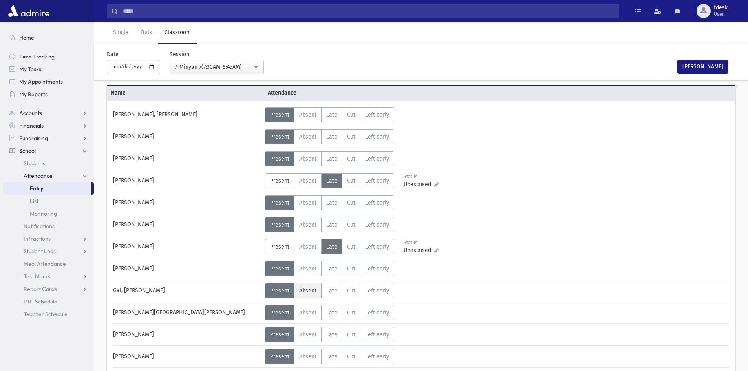
click at [314, 294] on label "Absent A" at bounding box center [307, 290] width 27 height 15
click at [327, 314] on span "Late" at bounding box center [331, 312] width 11 height 7
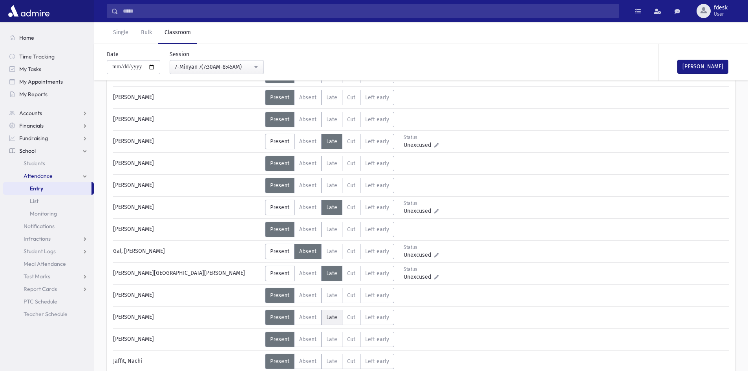
scroll to position [118, 0]
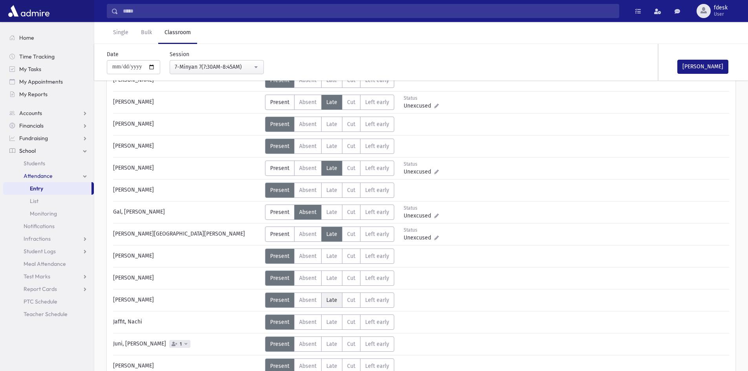
click at [326, 302] on span "Late" at bounding box center [331, 300] width 11 height 7
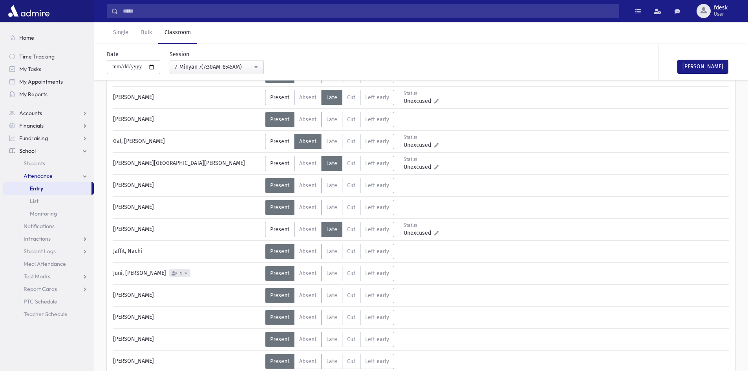
scroll to position [236, 0]
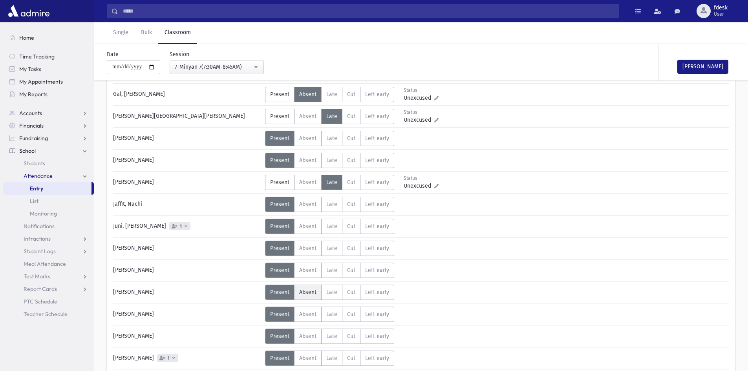
click at [306, 292] on span "Absent" at bounding box center [307, 292] width 17 height 7
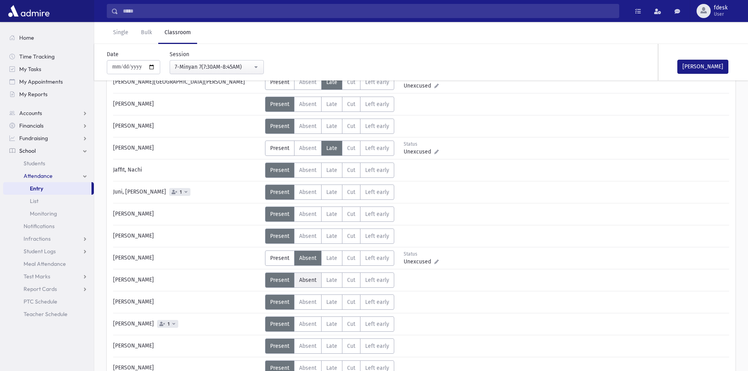
scroll to position [314, 0]
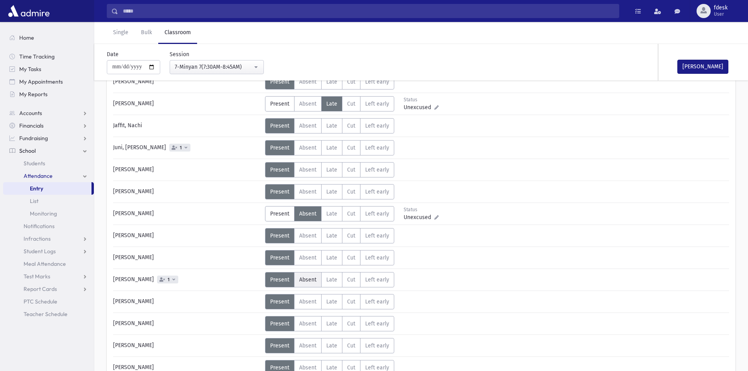
click at [308, 285] on label "Absent A" at bounding box center [307, 279] width 27 height 15
click at [332, 328] on label "Late L" at bounding box center [331, 323] width 21 height 15
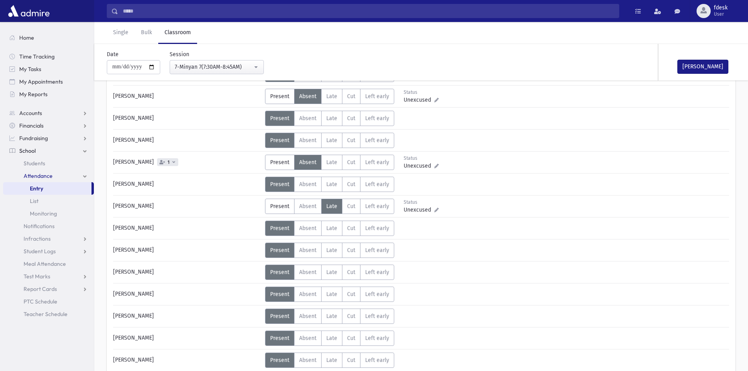
scroll to position [432, 0]
click at [328, 323] on label "Late L" at bounding box center [331, 315] width 21 height 15
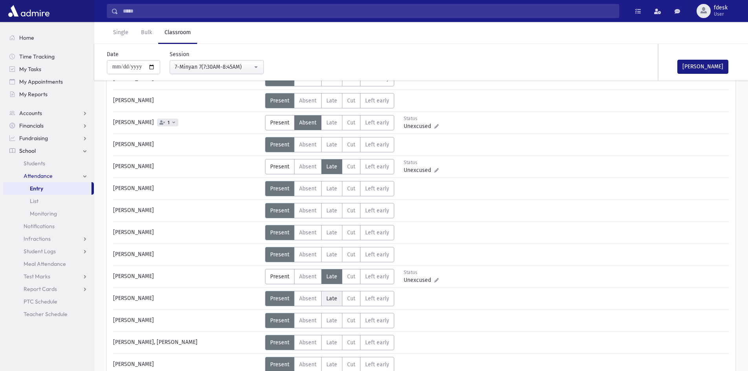
click at [335, 301] on span "Late" at bounding box center [331, 298] width 11 height 7
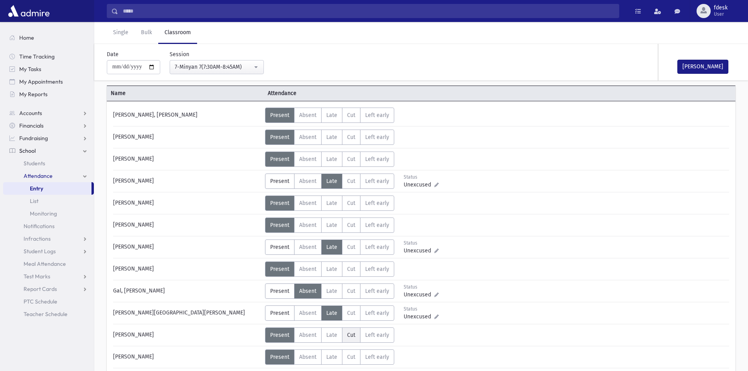
scroll to position [39, 0]
click at [313, 113] on span "Absent" at bounding box center [307, 115] width 17 height 7
click at [332, 135] on span "Late" at bounding box center [331, 137] width 11 height 7
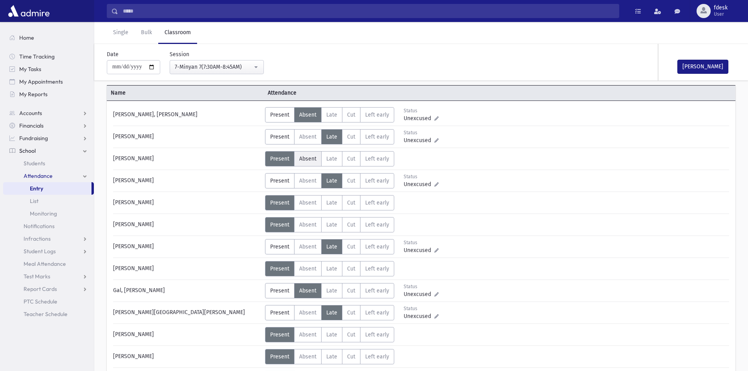
click at [304, 165] on label "Absent A" at bounding box center [307, 158] width 27 height 15
click at [313, 210] on label "Absent A" at bounding box center [307, 202] width 27 height 15
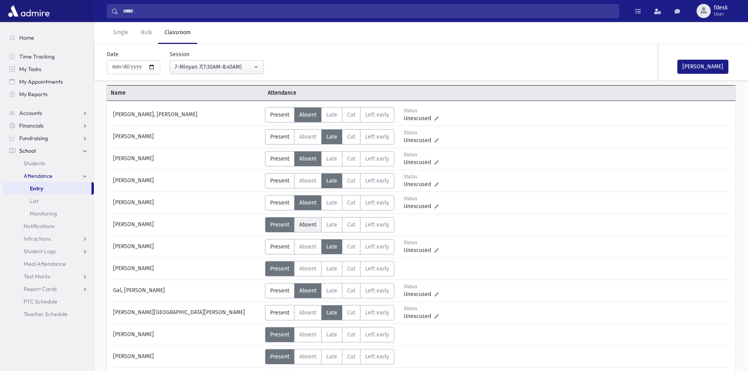
click at [313, 227] on span "Absent" at bounding box center [307, 224] width 17 height 7
click at [307, 275] on label "Absent A" at bounding box center [307, 268] width 27 height 15
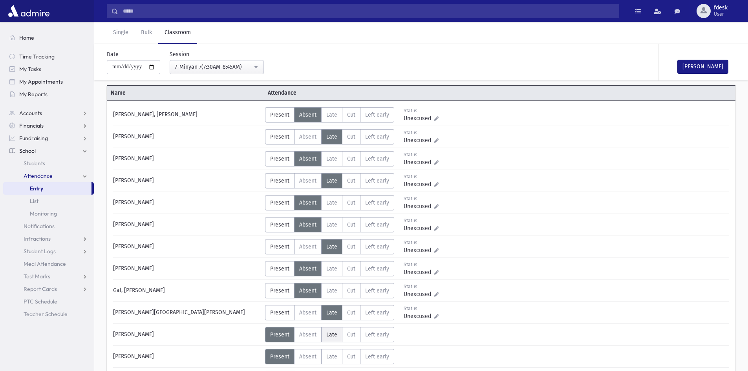
click at [332, 337] on span "Late" at bounding box center [331, 334] width 11 height 7
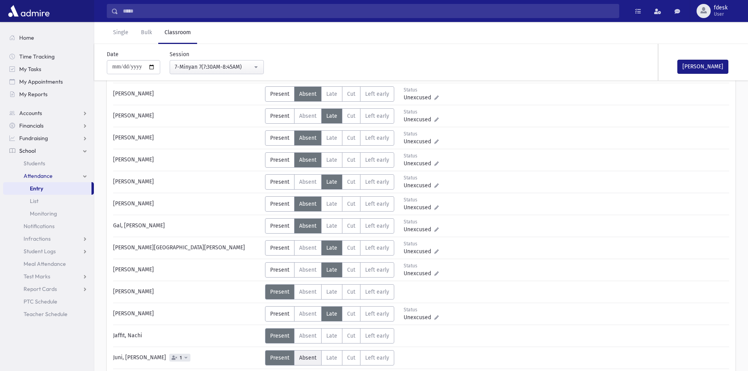
scroll to position [118, 0]
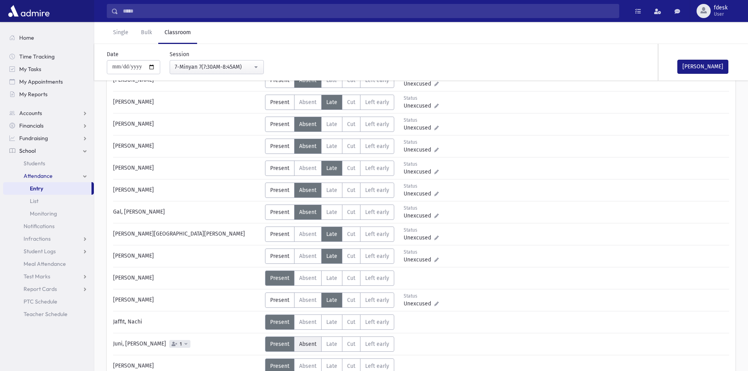
click at [309, 348] on label "Absent A" at bounding box center [307, 344] width 27 height 15
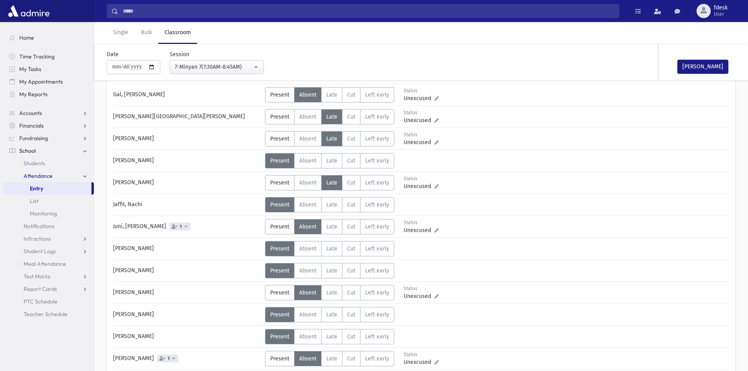
scroll to position [236, 0]
click at [332, 269] on span "Late" at bounding box center [331, 270] width 11 height 7
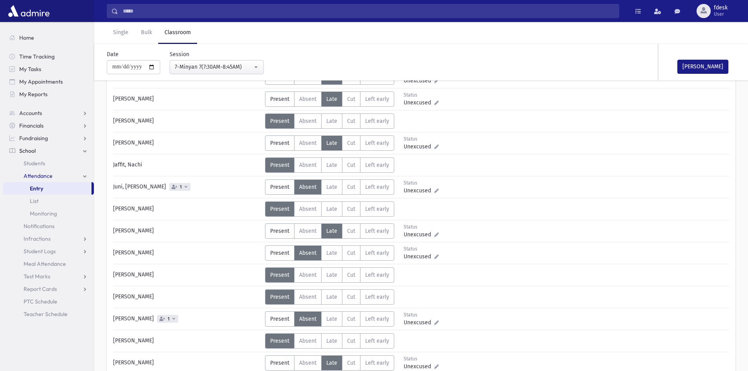
scroll to position [314, 0]
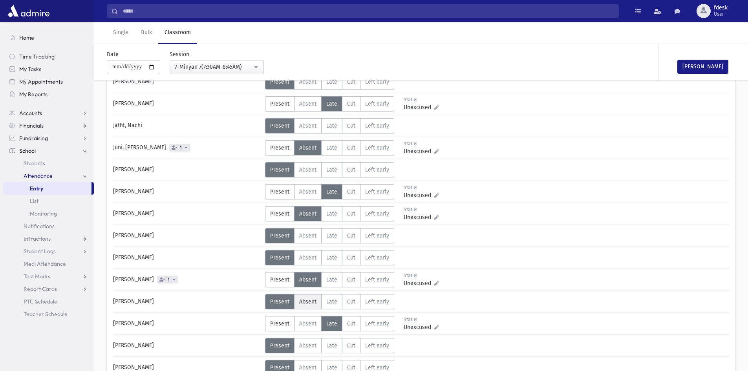
click at [314, 300] on span "Absent" at bounding box center [307, 301] width 17 height 7
click at [307, 368] on span "Absent" at bounding box center [307, 367] width 17 height 7
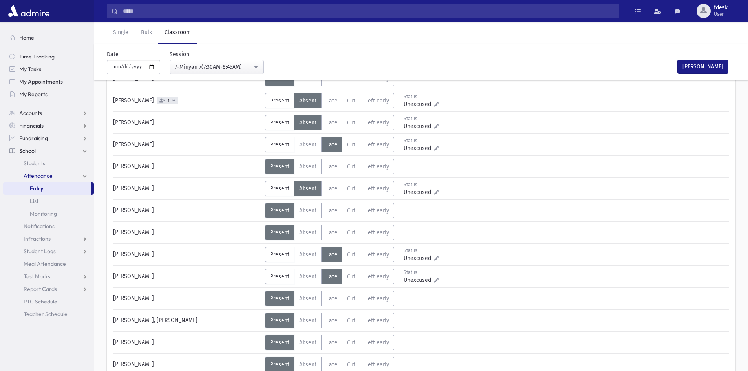
scroll to position [511, 0]
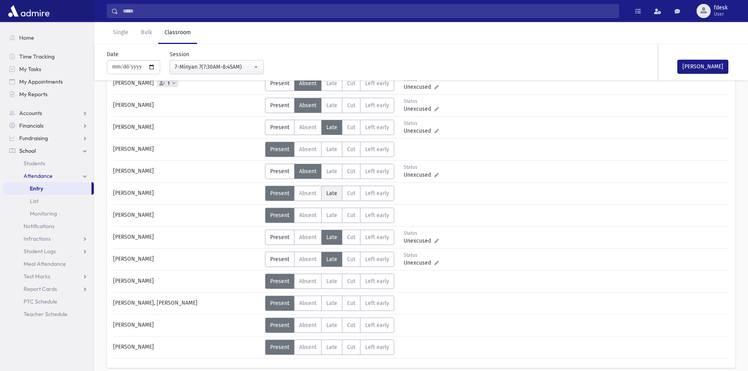
click at [338, 195] on label "Late L" at bounding box center [331, 193] width 21 height 15
click at [313, 220] on label "Absent A" at bounding box center [307, 215] width 27 height 15
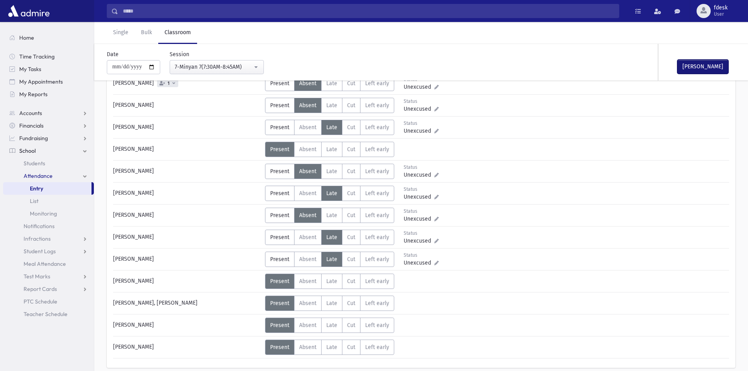
click at [690, 63] on button "[PERSON_NAME]" at bounding box center [702, 67] width 51 height 14
click at [242, 68] on div "7-Minyan 7(7:30AM-8:45AM)" at bounding box center [214, 67] width 78 height 8
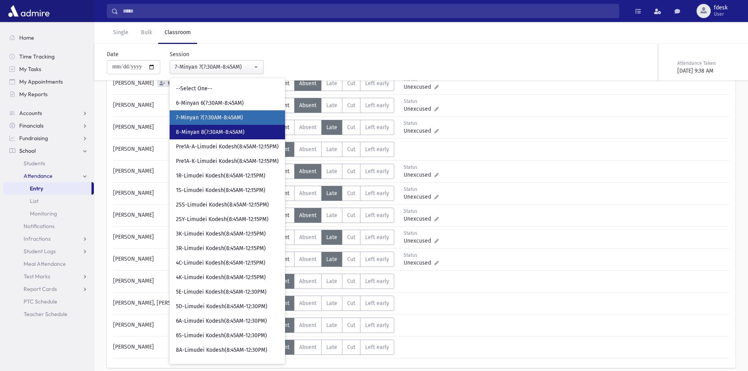
click at [260, 132] on link "8-Minyan 8(7:30AM-8:45AM)" at bounding box center [227, 132] width 115 height 15
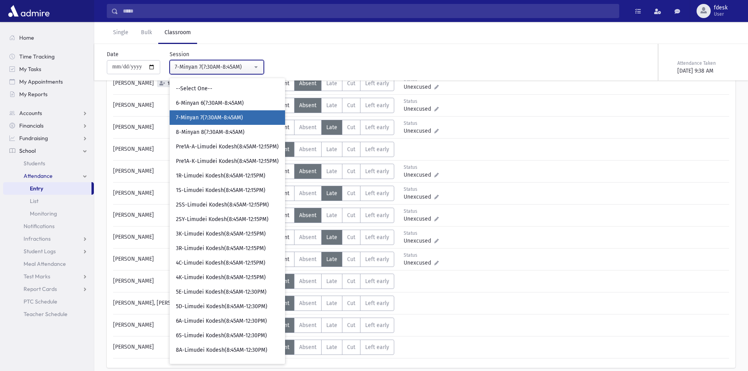
select select "****"
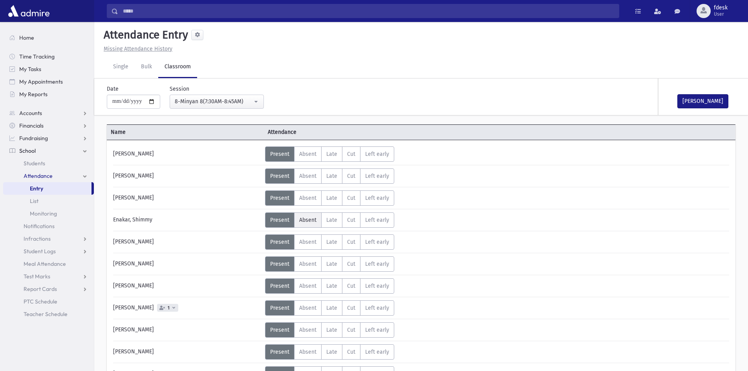
click at [311, 222] on span "Absent" at bounding box center [307, 220] width 17 height 7
click at [334, 238] on label "Late L" at bounding box center [331, 241] width 21 height 15
click at [338, 261] on label "Late L" at bounding box center [331, 263] width 21 height 15
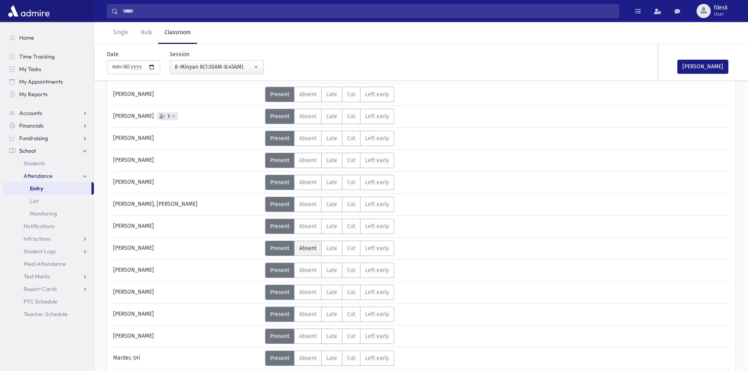
scroll to position [196, 0]
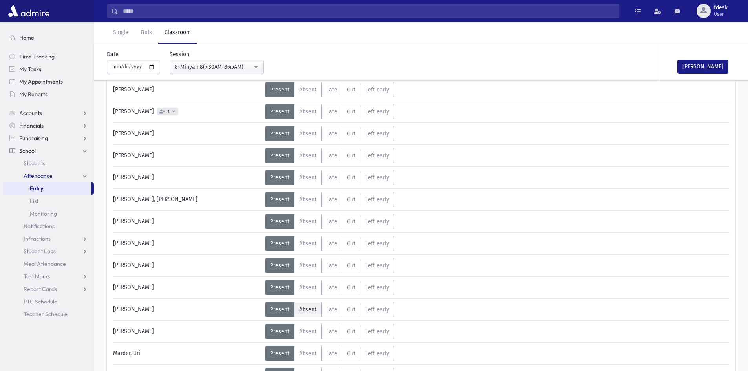
click at [308, 313] on label "Absent A" at bounding box center [307, 309] width 27 height 15
click at [335, 352] on span "Late" at bounding box center [331, 353] width 11 height 7
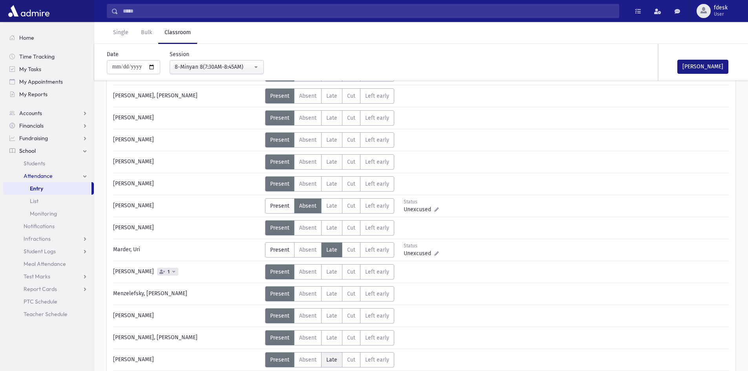
scroll to position [314, 0]
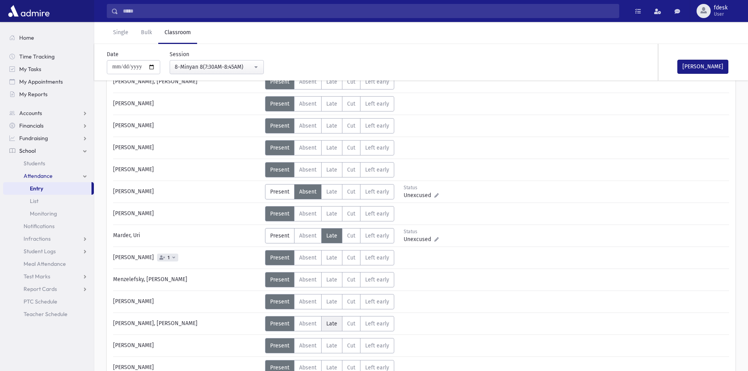
click at [332, 328] on label "Late L" at bounding box center [331, 323] width 21 height 15
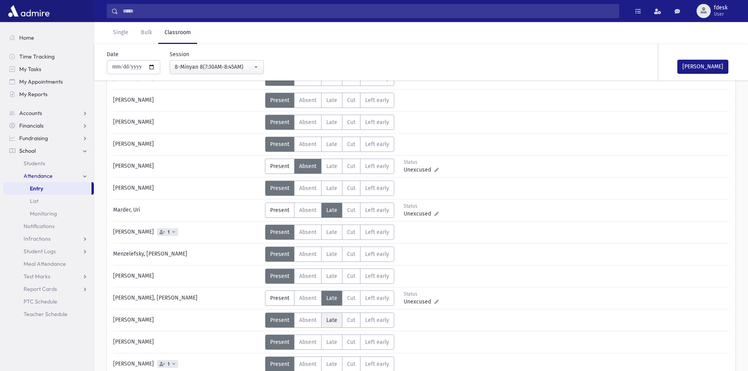
scroll to position [353, 0]
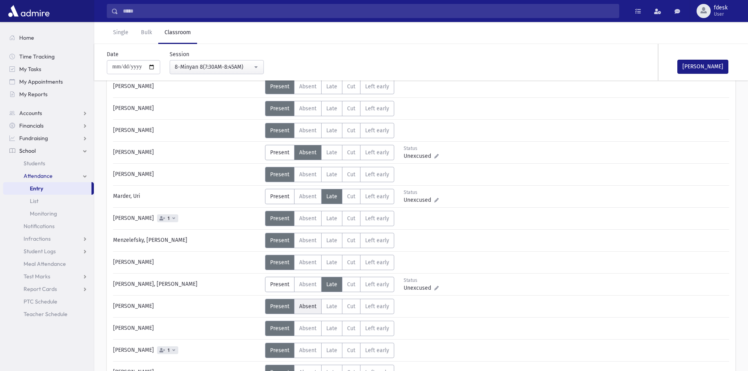
click at [308, 307] on span "Absent" at bounding box center [307, 306] width 17 height 7
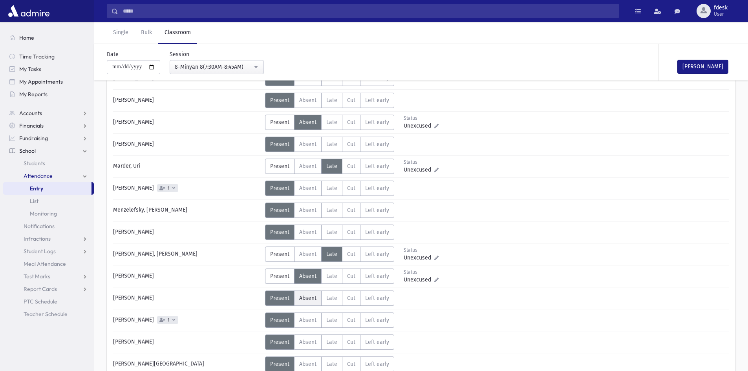
scroll to position [393, 0]
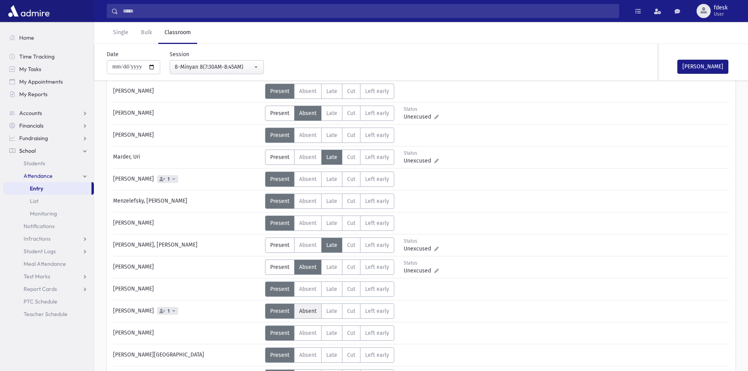
click at [308, 311] on span "Absent" at bounding box center [307, 311] width 17 height 7
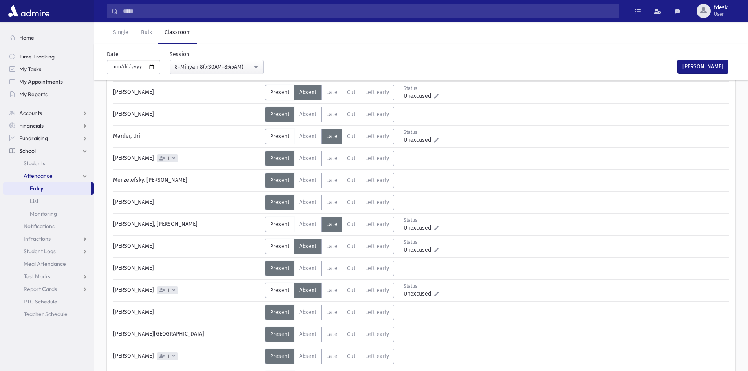
scroll to position [432, 0]
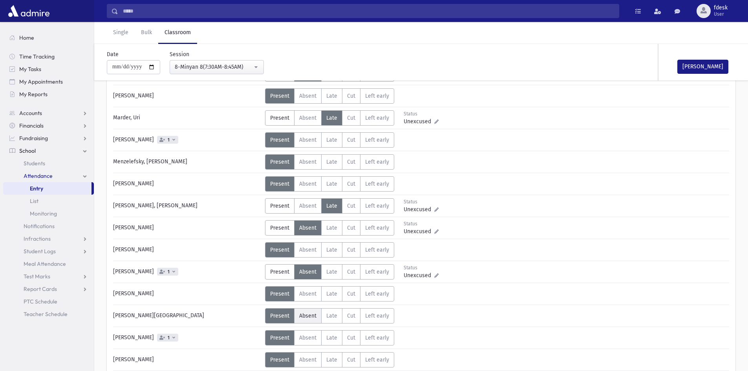
click at [307, 322] on label "Absent A" at bounding box center [307, 315] width 27 height 15
click at [308, 338] on span "Absent" at bounding box center [307, 338] width 17 height 7
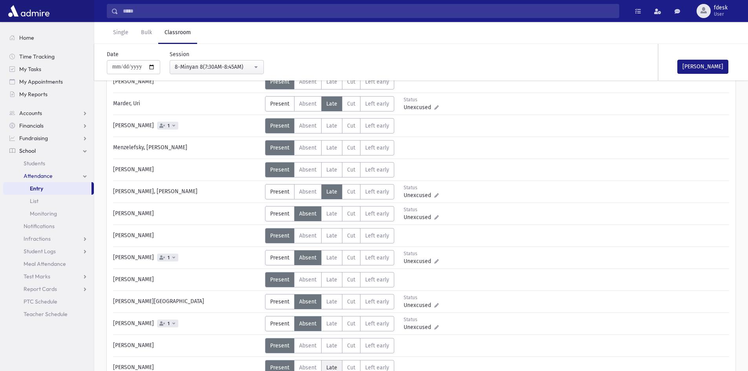
scroll to position [471, 0]
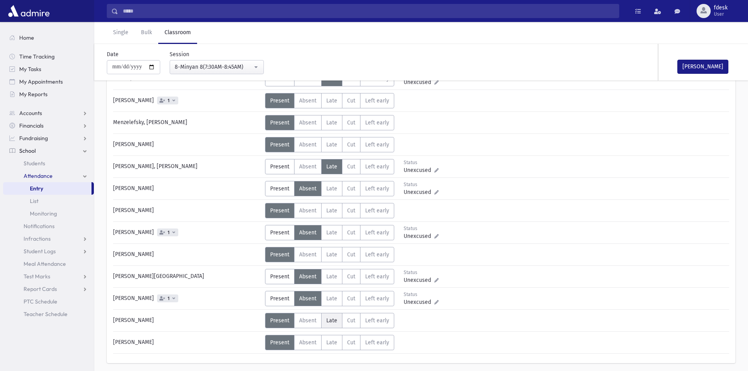
click at [329, 324] on label "Late L" at bounding box center [331, 320] width 21 height 15
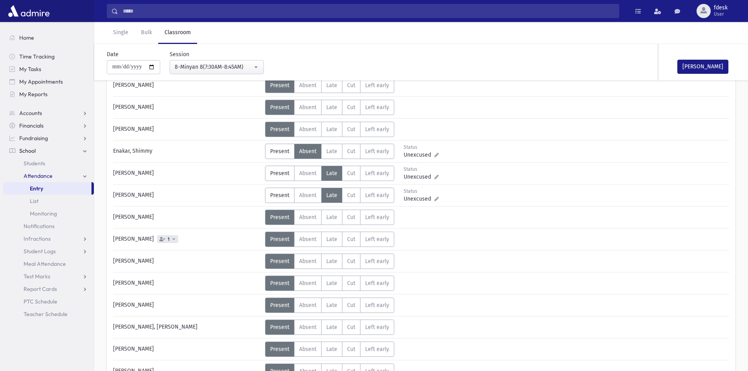
scroll to position [0, 0]
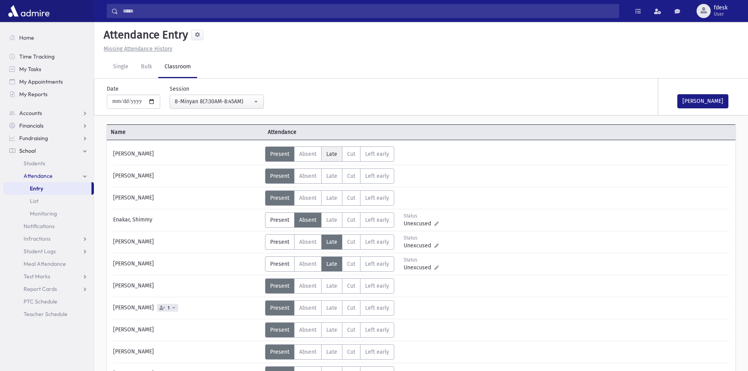
click at [334, 151] on span "Late" at bounding box center [331, 154] width 11 height 7
click at [331, 192] on label "Late L" at bounding box center [331, 197] width 21 height 15
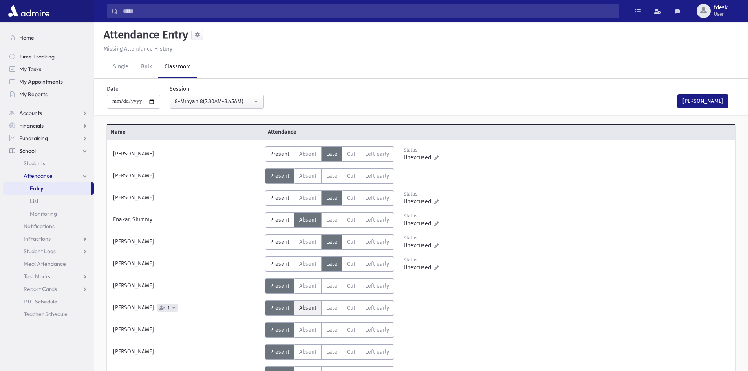
click at [307, 305] on span "Absent" at bounding box center [307, 308] width 17 height 7
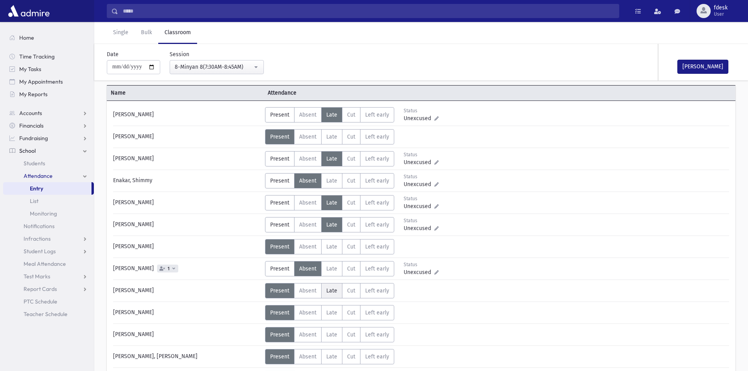
click at [331, 295] on label "Late L" at bounding box center [331, 290] width 21 height 15
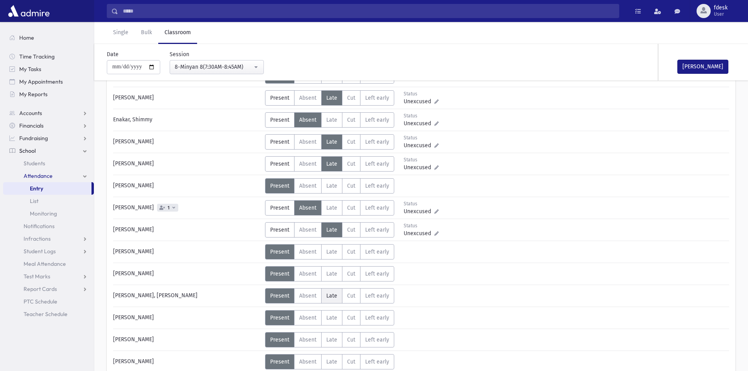
scroll to position [118, 0]
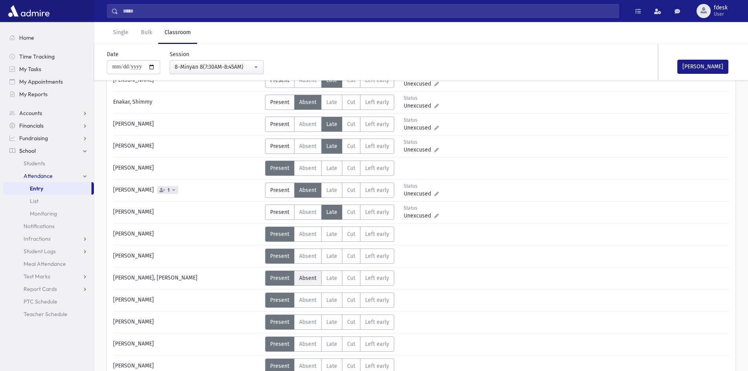
click at [311, 274] on label "Absent A" at bounding box center [307, 278] width 27 height 15
drag, startPoint x: 306, startPoint y: 297, endPoint x: 304, endPoint y: 306, distance: 9.2
click at [305, 298] on span "Absent" at bounding box center [307, 300] width 17 height 7
click at [303, 321] on span "Absent" at bounding box center [307, 322] width 17 height 7
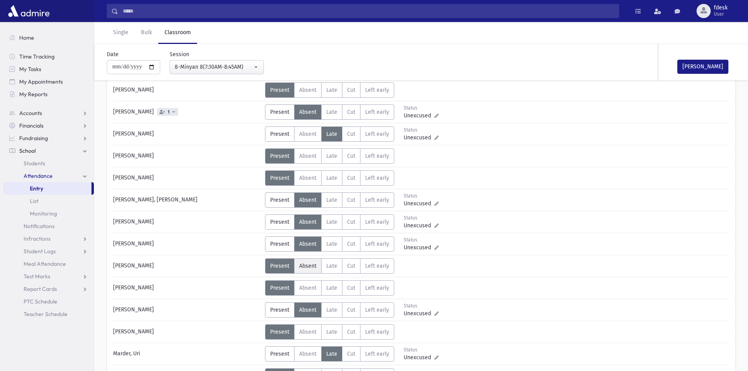
scroll to position [196, 0]
click at [305, 292] on label "Absent A" at bounding box center [307, 287] width 27 height 15
drag, startPoint x: 335, startPoint y: 332, endPoint x: 337, endPoint y: 335, distance: 4.0
click at [337, 335] on label "Late L" at bounding box center [331, 331] width 21 height 15
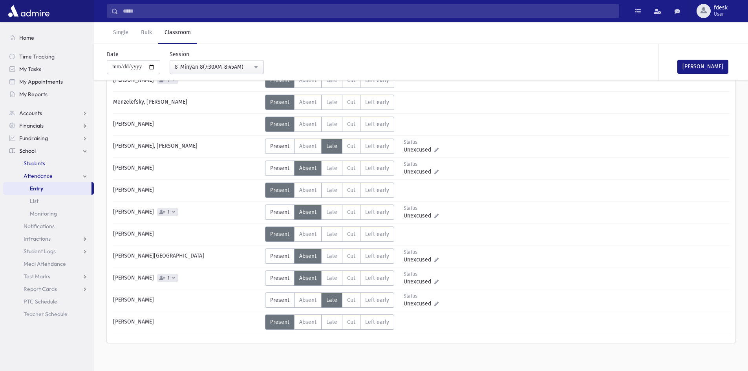
scroll to position [498, 0]
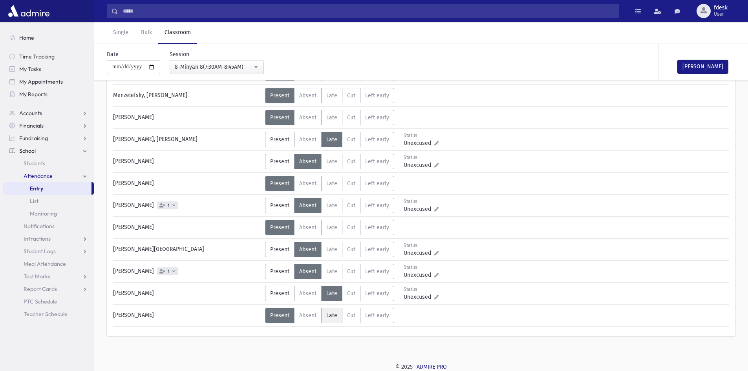
click at [332, 315] on span "Late" at bounding box center [331, 315] width 11 height 7
click at [304, 185] on span "Absent" at bounding box center [307, 183] width 17 height 7
click at [328, 95] on span "Late" at bounding box center [331, 95] width 11 height 7
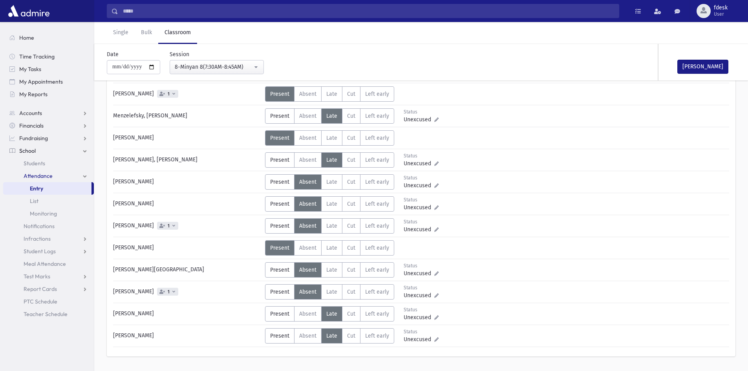
scroll to position [459, 0]
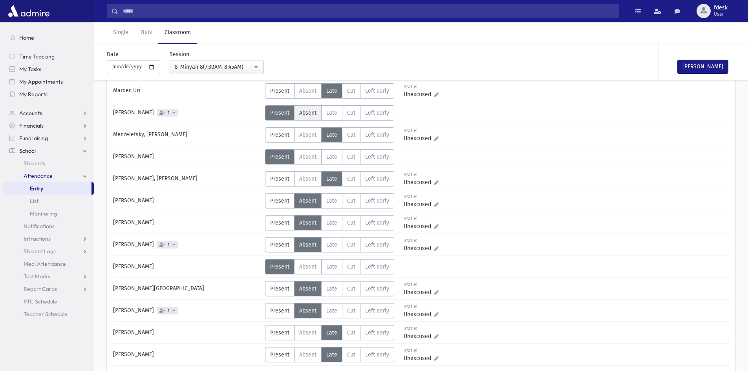
click at [317, 109] on label "Absent A" at bounding box center [307, 112] width 27 height 15
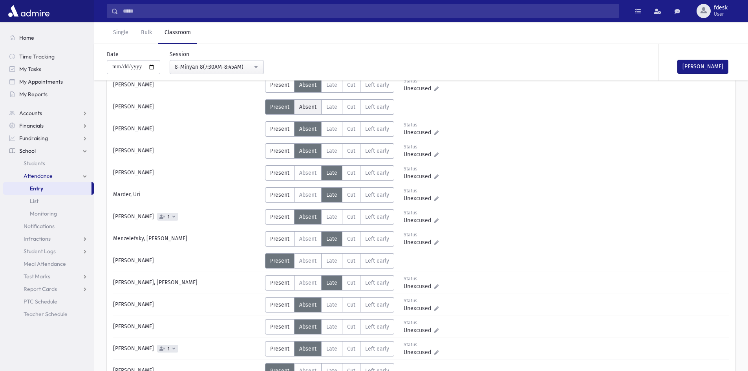
scroll to position [341, 0]
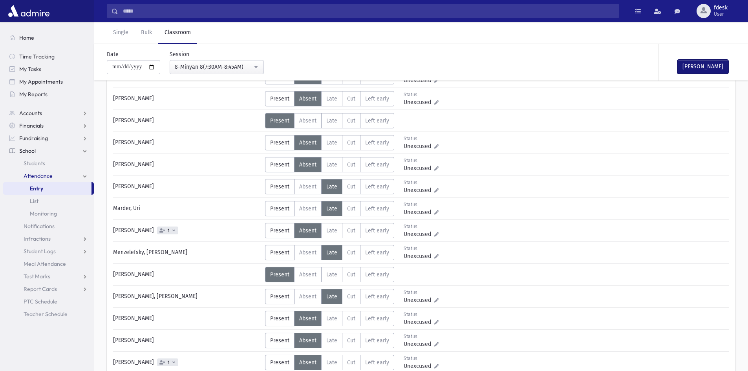
click at [699, 69] on button "[PERSON_NAME]" at bounding box center [702, 67] width 51 height 14
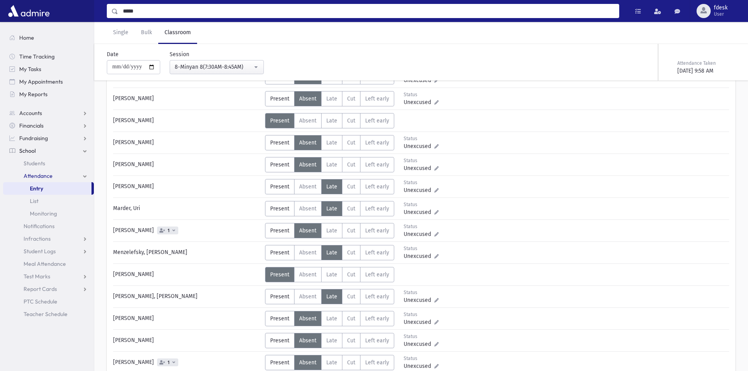
drag, startPoint x: 159, startPoint y: 14, endPoint x: 111, endPoint y: 18, distance: 48.1
click at [111, 18] on div "***** Search Results All Accounts My Accounts Opportunities Students" at bounding box center [363, 11] width 512 height 14
click at [112, 35] on link "Single" at bounding box center [121, 33] width 28 height 22
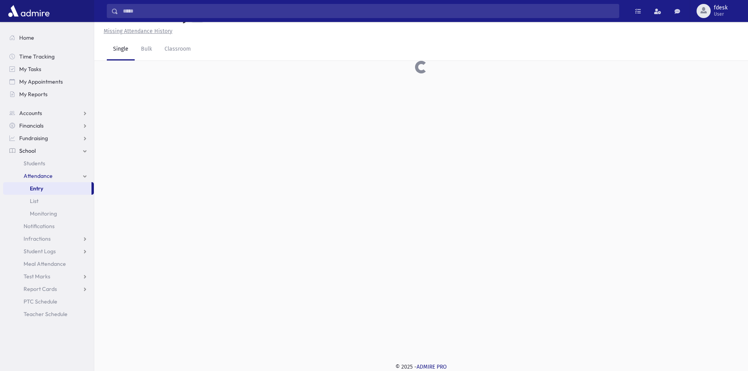
scroll to position [18, 0]
click at [139, 75] on input "text" at bounding box center [417, 74] width 616 height 14
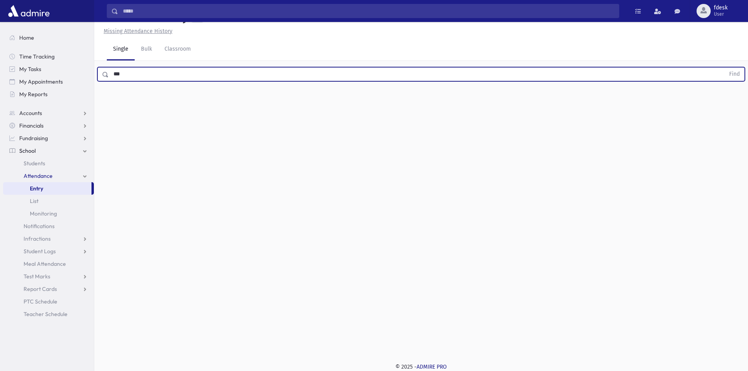
click at [725, 68] on button "Find" at bounding box center [735, 74] width 20 height 13
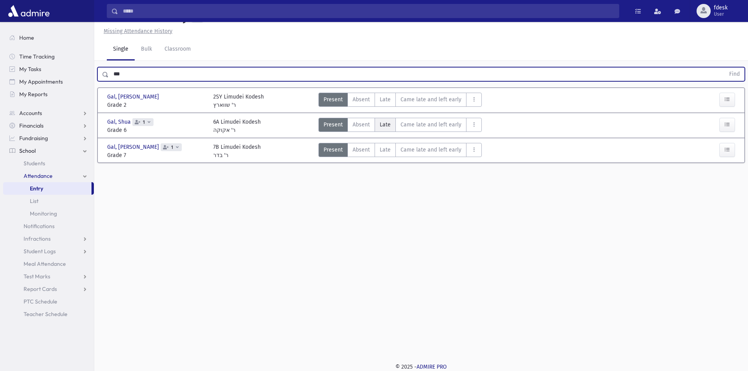
click at [375, 124] on label "Late L" at bounding box center [385, 125] width 21 height 14
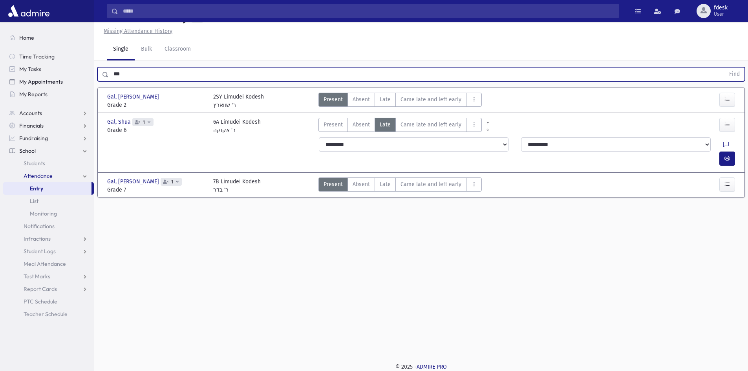
drag, startPoint x: 119, startPoint y: 72, endPoint x: 79, endPoint y: 77, distance: 39.9
click at [79, 77] on div "***** Search Results All Accounts" at bounding box center [374, 176] width 748 height 389
click at [725, 68] on button "Find" at bounding box center [735, 74] width 20 height 13
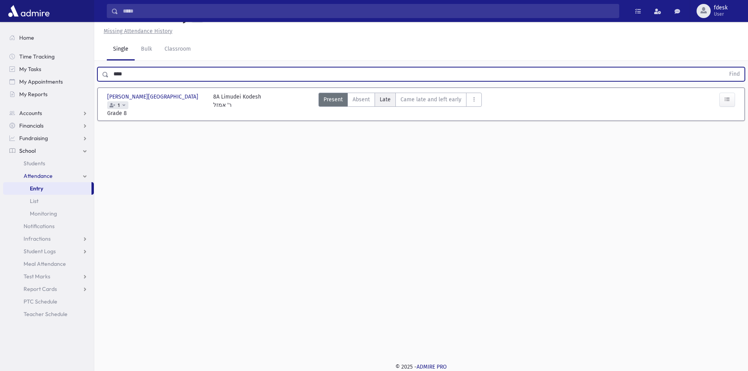
click at [380, 99] on span "Late" at bounding box center [385, 99] width 11 height 8
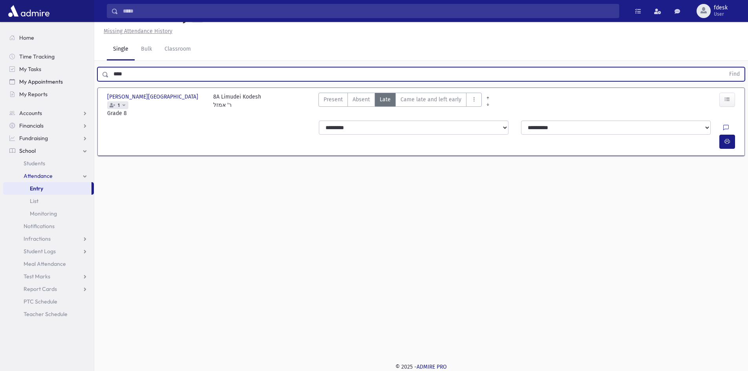
drag, startPoint x: 116, startPoint y: 77, endPoint x: 90, endPoint y: 78, distance: 26.3
click at [90, 78] on div "***** Search Results All Accounts" at bounding box center [374, 176] width 748 height 389
type input "******"
click at [725, 68] on button "Find" at bounding box center [735, 74] width 20 height 13
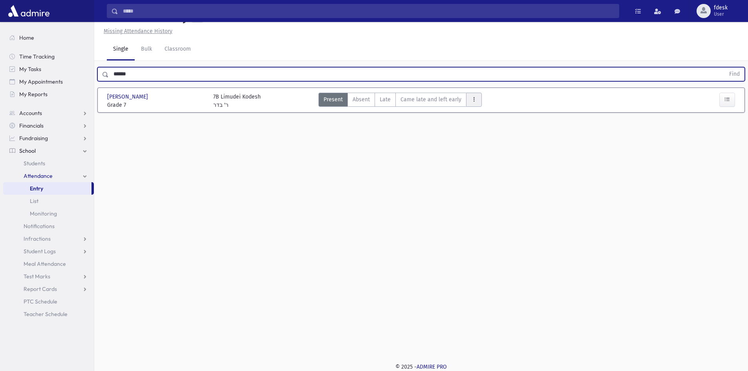
click at [473, 100] on icon "AttTypes" at bounding box center [473, 99] width 5 height 7
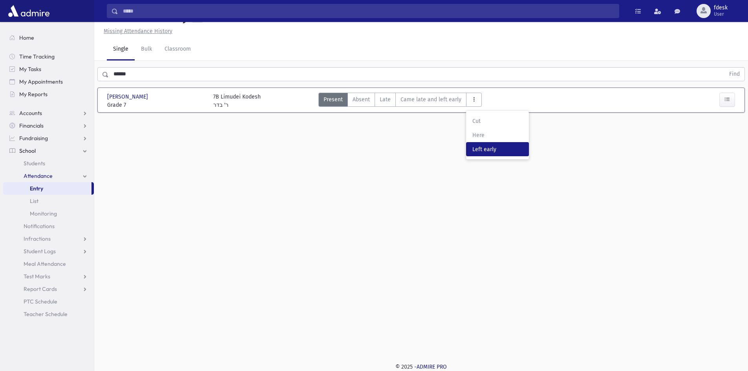
drag, startPoint x: 495, startPoint y: 150, endPoint x: 498, endPoint y: 140, distance: 11.1
click at [495, 150] on span "Left early" at bounding box center [497, 149] width 50 height 8
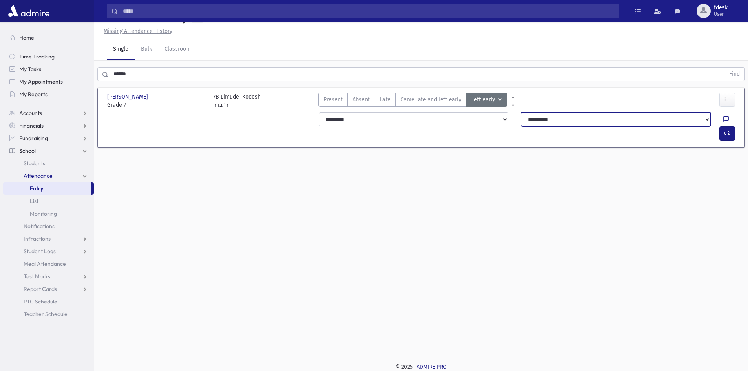
drag, startPoint x: 526, startPoint y: 116, endPoint x: 524, endPoint y: 124, distance: 8.0
click at [526, 117] on select "**********" at bounding box center [616, 119] width 190 height 14
select select "****"
click at [521, 112] on select "**********" at bounding box center [616, 119] width 190 height 14
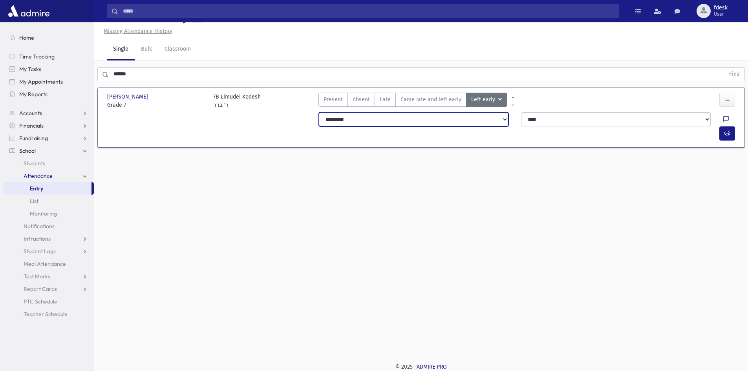
click at [465, 119] on select "**********" at bounding box center [414, 119] width 190 height 14
select select "*******"
click at [319, 112] on select "**********" at bounding box center [414, 119] width 190 height 14
drag, startPoint x: 135, startPoint y: 77, endPoint x: 111, endPoint y: 77, distance: 24.4
click at [111, 77] on input "******" at bounding box center [417, 74] width 616 height 14
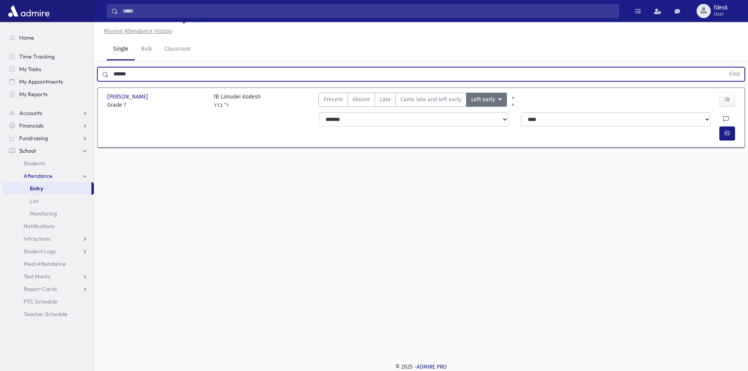
type input "******"
click at [725, 68] on button "Find" at bounding box center [735, 74] width 20 height 13
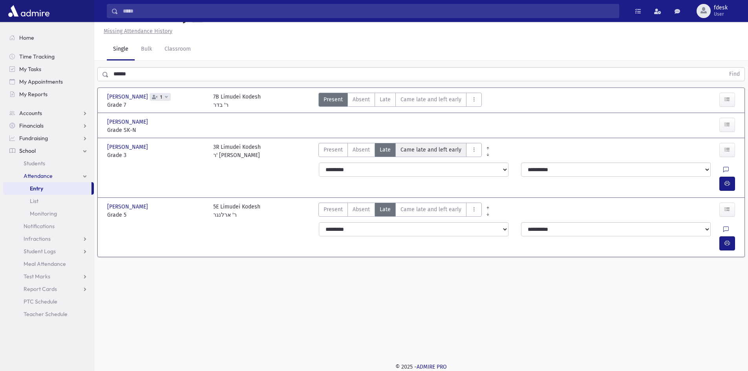
click at [439, 148] on span "Came late and left early" at bounding box center [431, 150] width 61 height 8
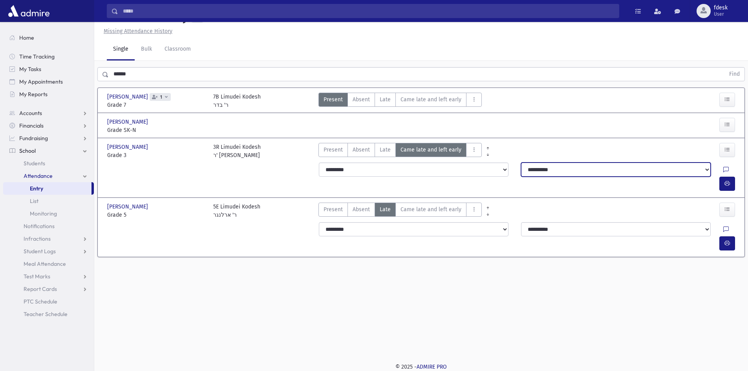
click at [529, 168] on select "**********" at bounding box center [616, 170] width 190 height 14
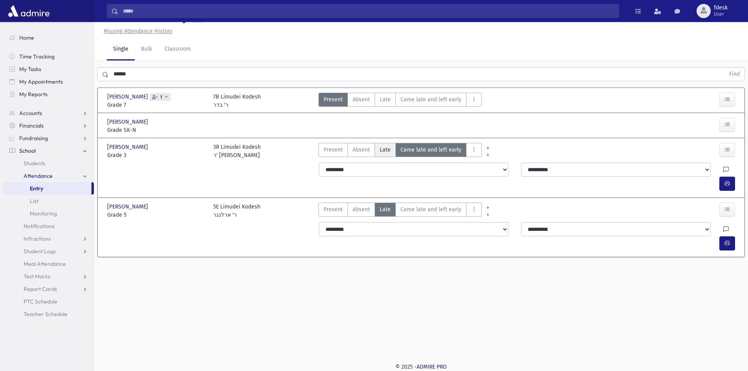
click at [385, 148] on span "Late" at bounding box center [385, 150] width 11 height 8
click at [427, 205] on span "Came late and left early" at bounding box center [431, 209] width 61 height 8
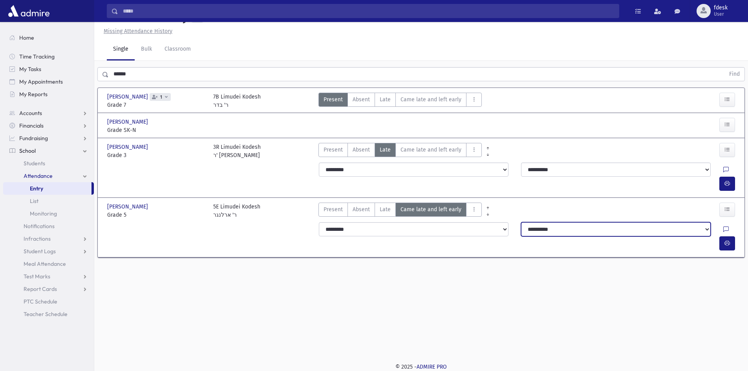
click at [533, 222] on select "**********" at bounding box center [616, 229] width 190 height 14
select select "****"
click at [521, 222] on select "**********" at bounding box center [616, 229] width 190 height 14
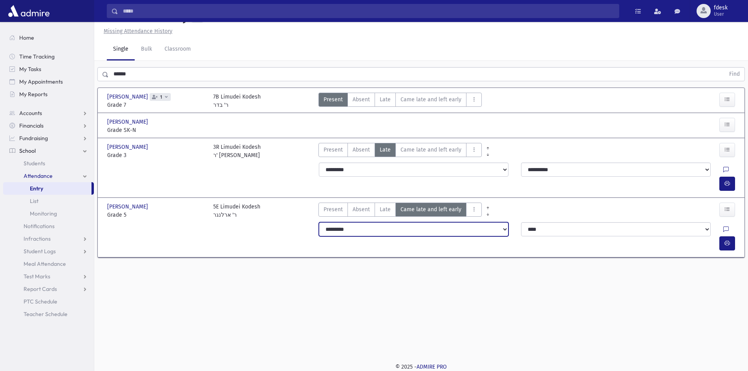
drag, startPoint x: 405, startPoint y: 212, endPoint x: 405, endPoint y: 221, distance: 9.4
click at [405, 222] on select "**********" at bounding box center [414, 229] width 190 height 14
select select "*******"
click at [319, 222] on select "**********" at bounding box center [414, 229] width 190 height 14
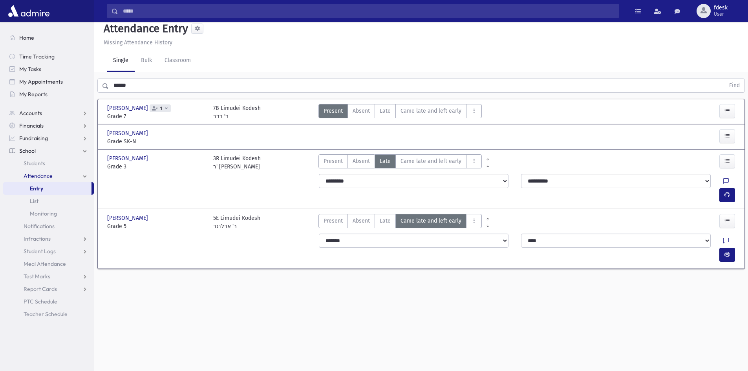
scroll to position [0, 0]
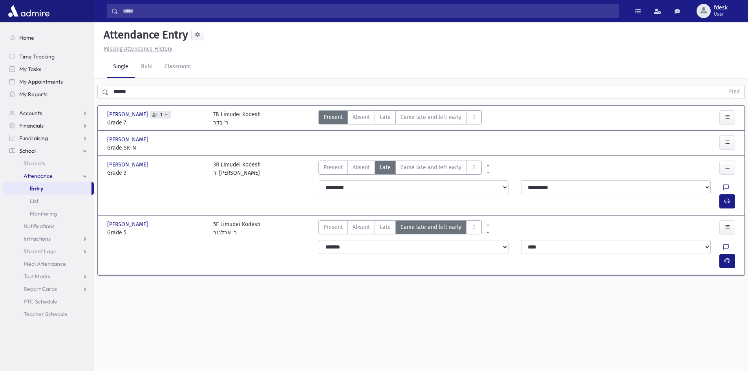
click at [151, 12] on input "*****" at bounding box center [368, 11] width 501 height 14
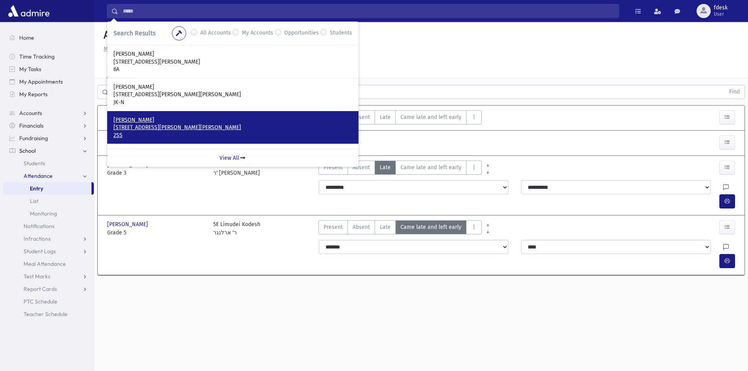
click at [195, 120] on p "[PERSON_NAME]" at bounding box center [232, 120] width 239 height 8
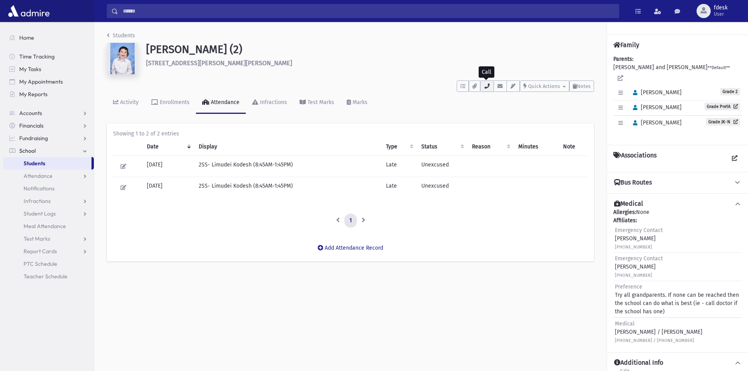
click at [489, 87] on icon "button" at bounding box center [487, 86] width 6 height 5
